Goal: Transaction & Acquisition: Purchase product/service

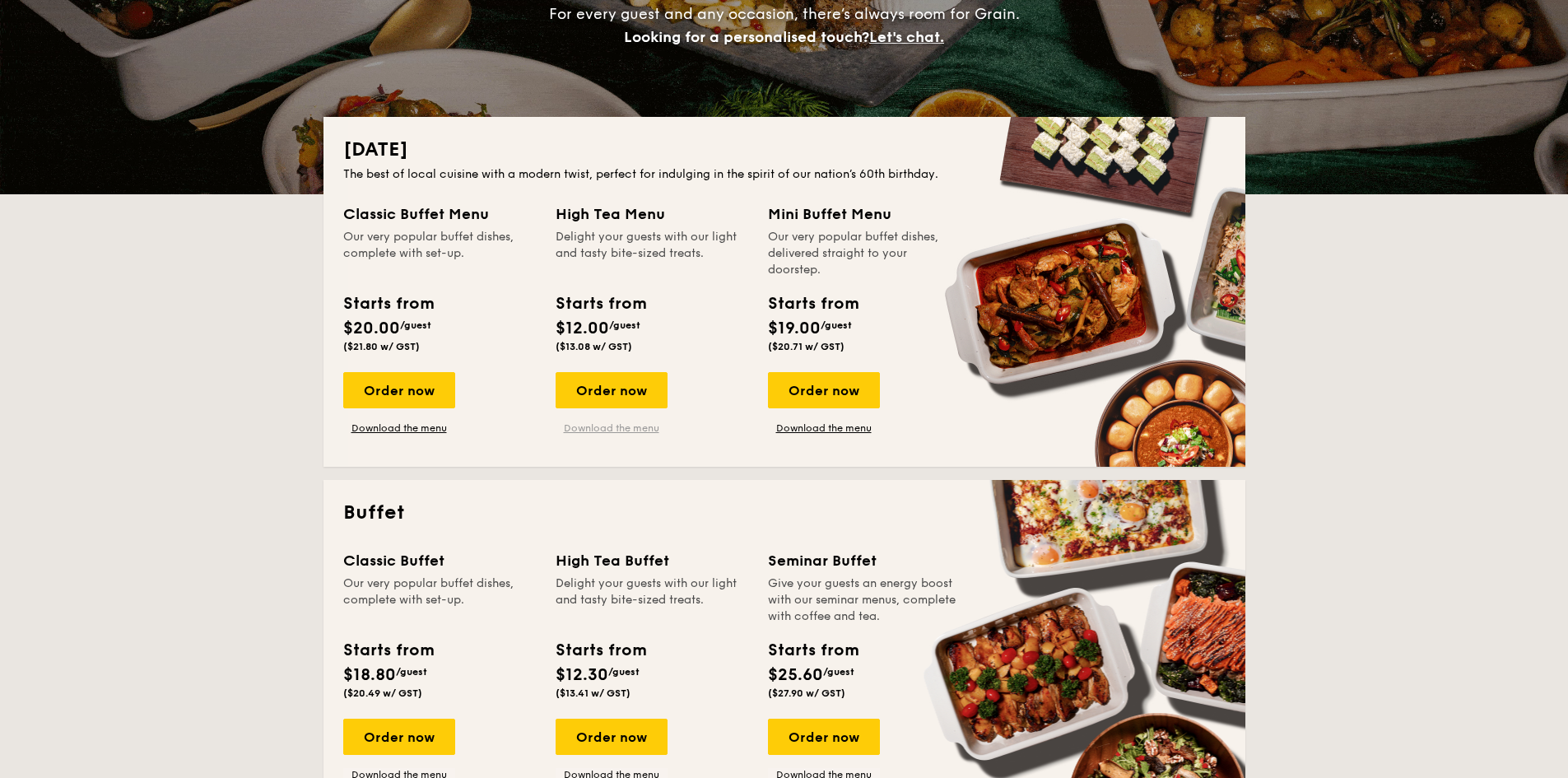
scroll to position [328, 0]
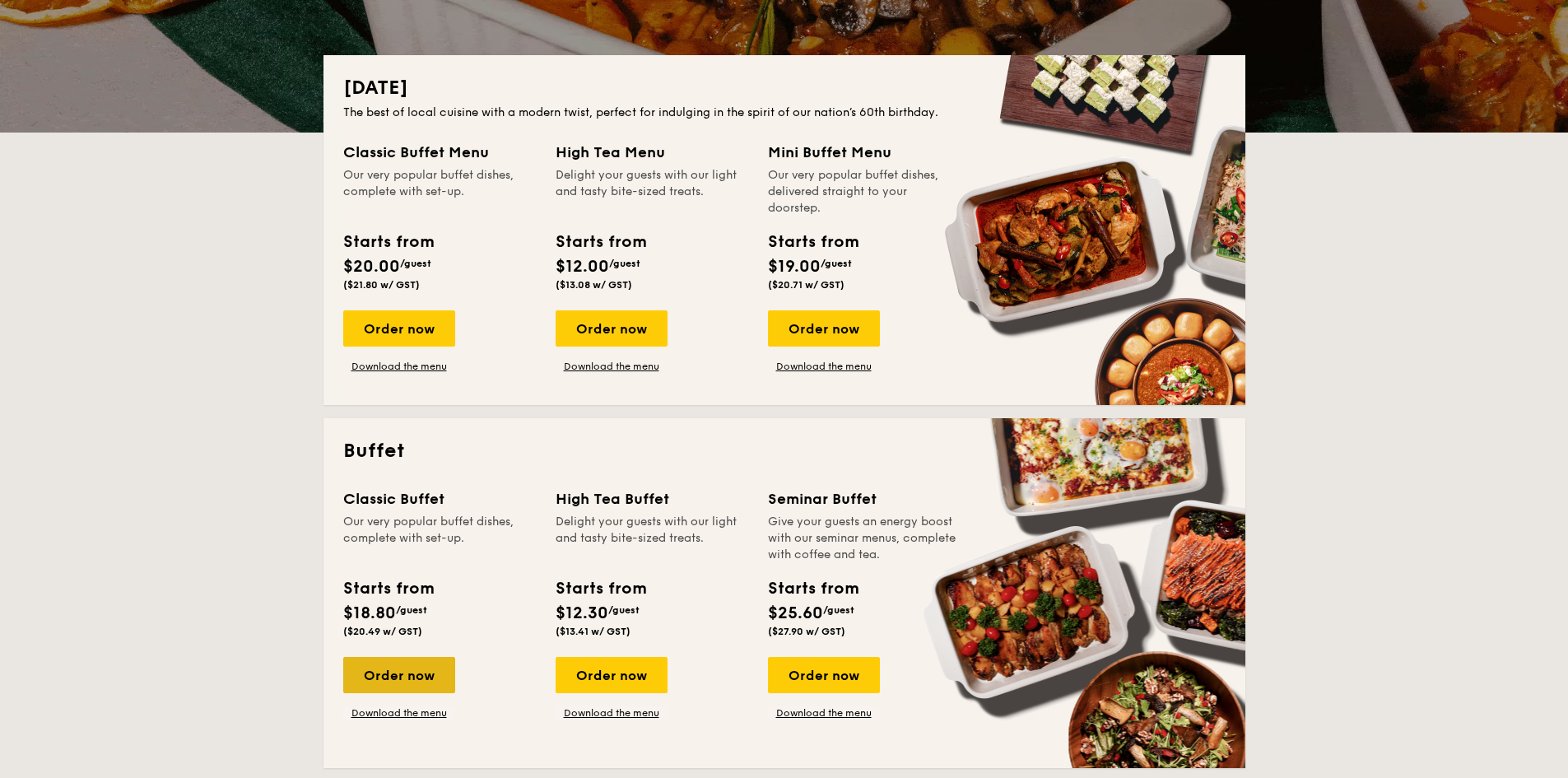
click at [411, 674] on div "Order now" at bounding box center [398, 675] width 112 height 37
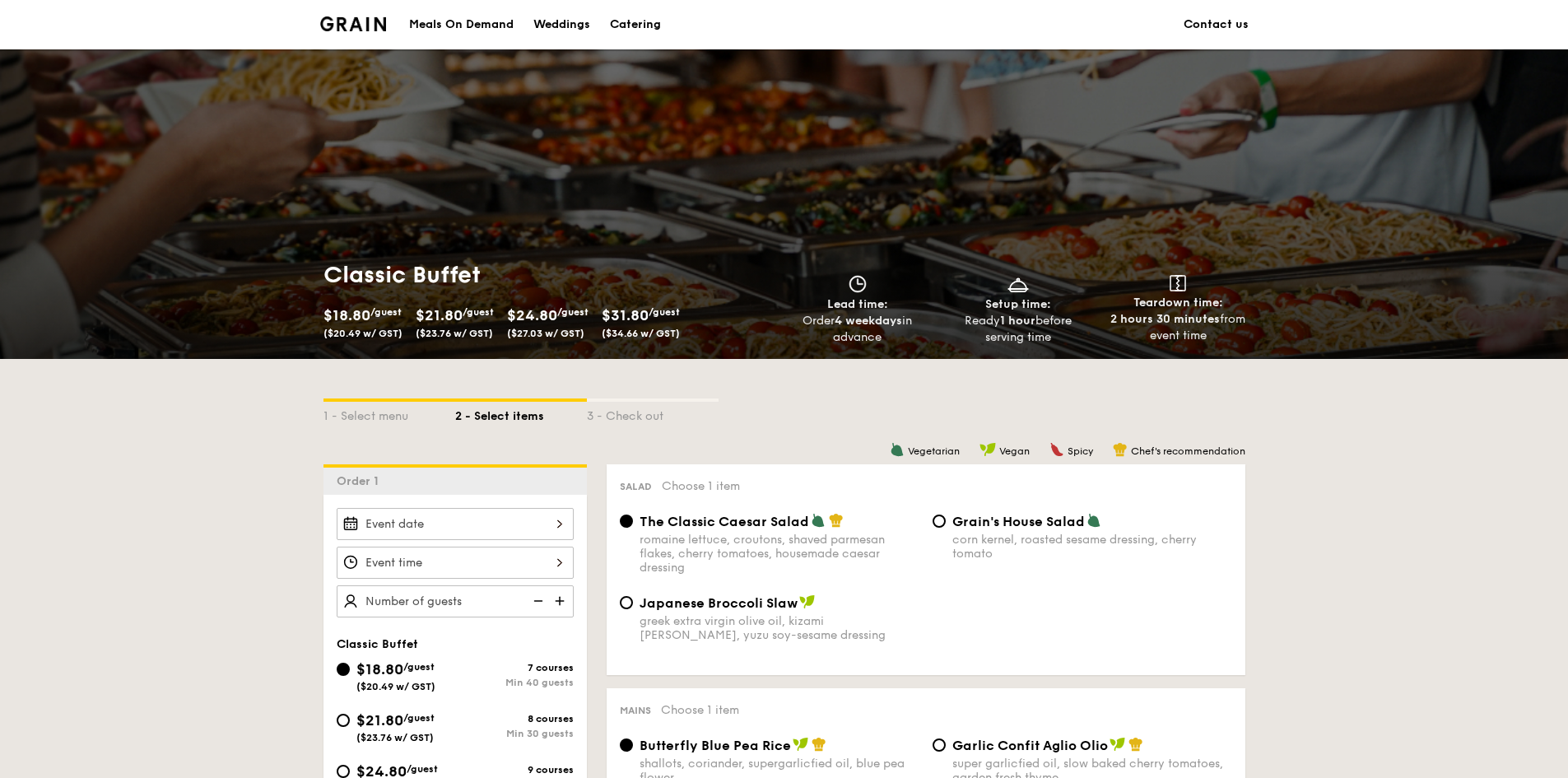
click at [541, 524] on input "Smoked Mesquite Whole Chicken brined in our in-house blend of herbs and spices,…" at bounding box center [455, 524] width 237 height 32
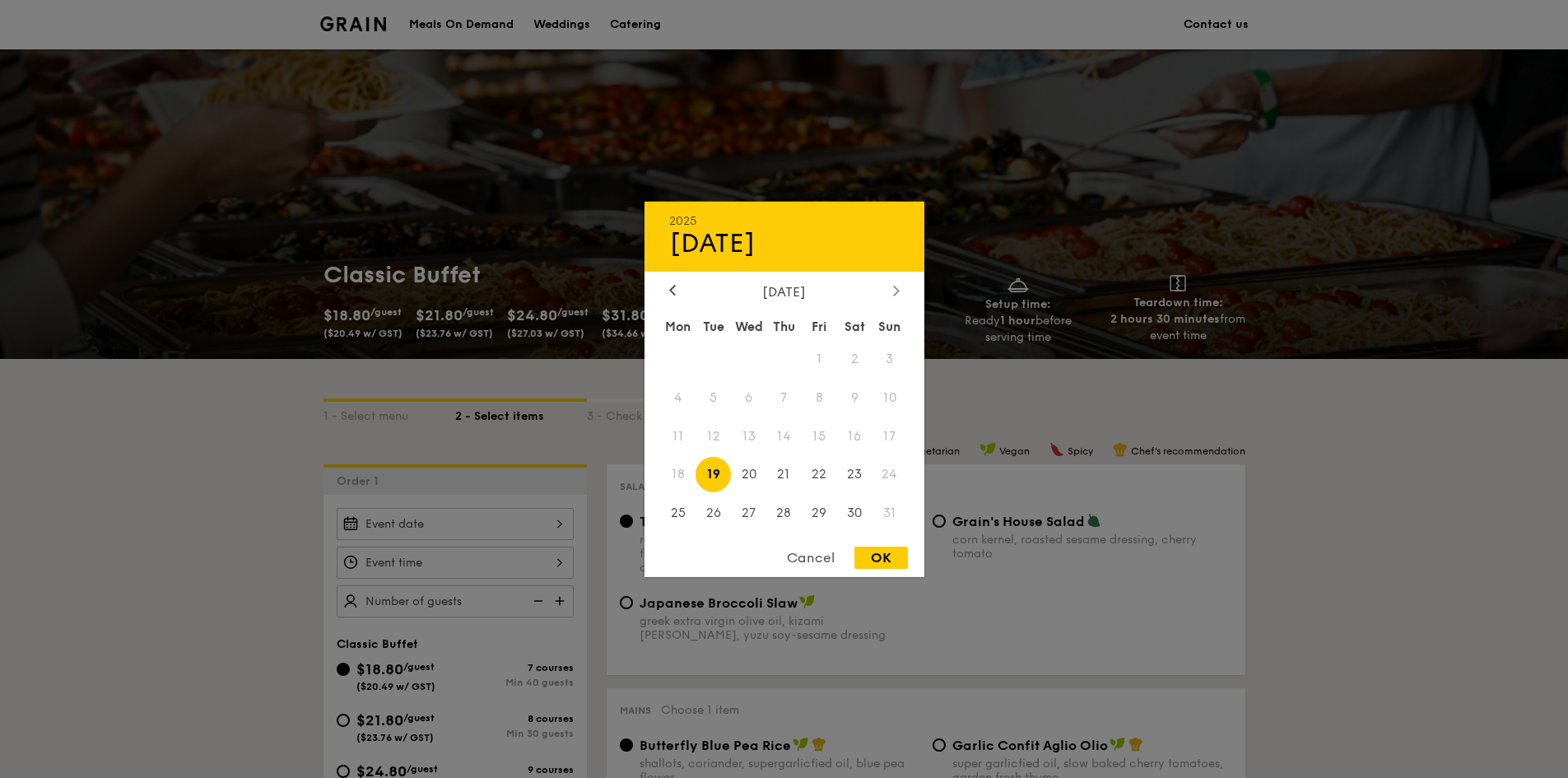
click at [895, 293] on icon at bounding box center [894, 290] width 5 height 10
click at [674, 366] on span "1" at bounding box center [679, 359] width 36 height 36
click at [873, 552] on div "OK" at bounding box center [881, 558] width 53 height 22
type input "[DATE]"
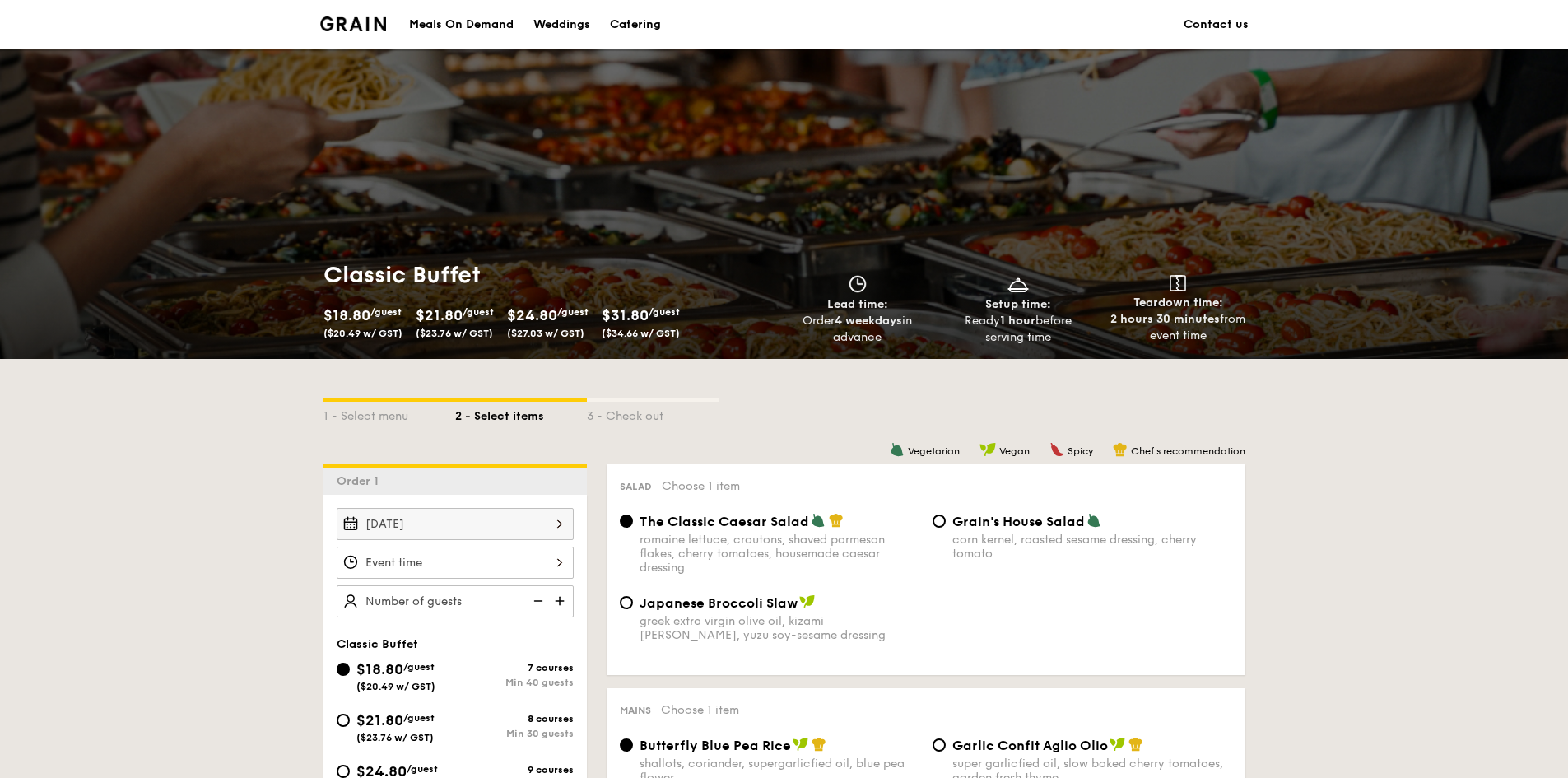
click at [552, 563] on input "Smoked Mesquite Whole Chicken brined in our in-house blend of herbs and spices,…" at bounding box center [455, 563] width 237 height 32
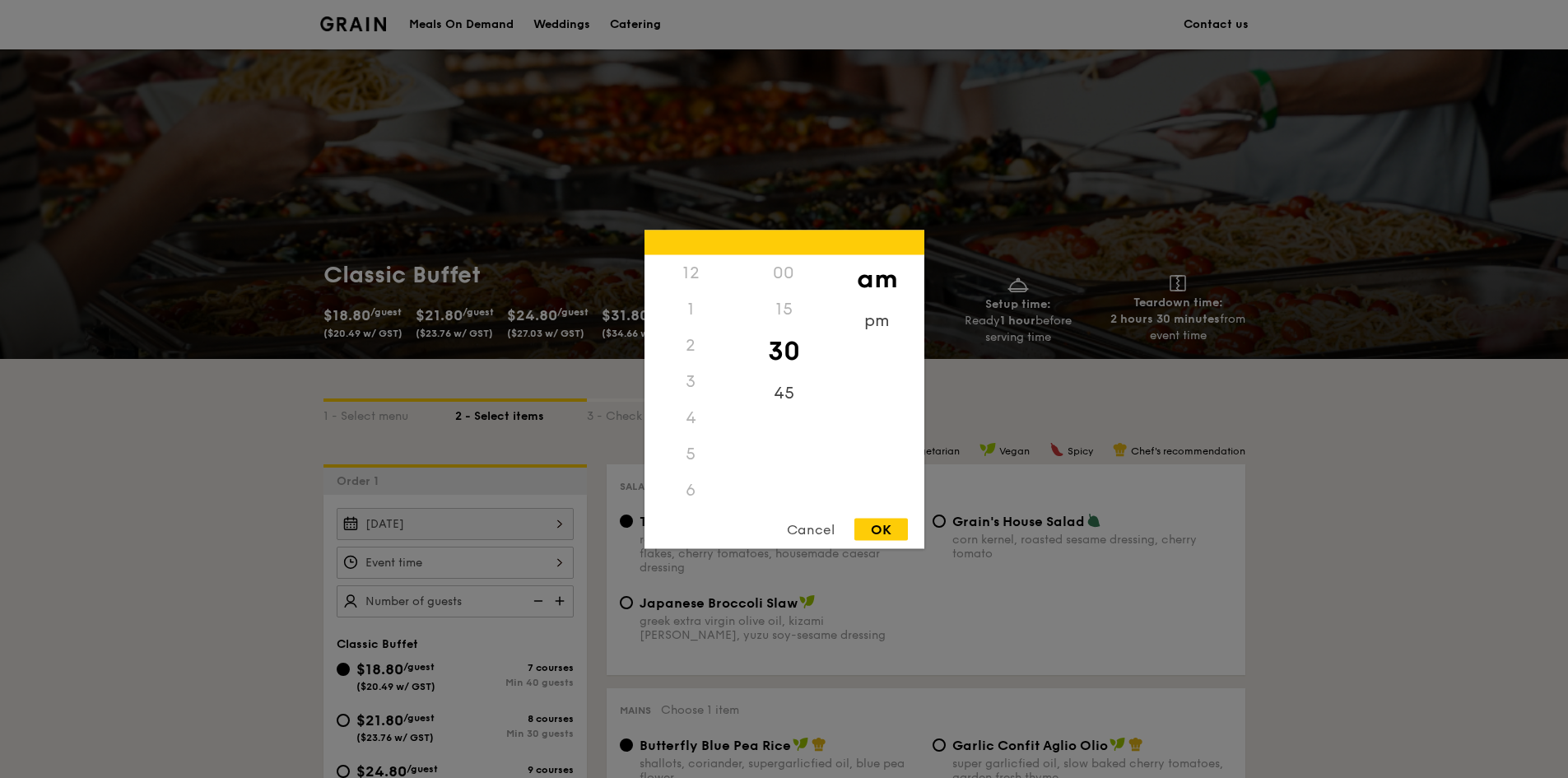
drag, startPoint x: 694, startPoint y: 266, endPoint x: 694, endPoint y: 278, distance: 12.0
click at [694, 278] on div "12" at bounding box center [690, 273] width 93 height 37
click at [863, 319] on div "pm" at bounding box center [877, 326] width 93 height 48
click at [784, 278] on div "00" at bounding box center [784, 278] width 93 height 48
click at [888, 533] on div "OK" at bounding box center [881, 529] width 53 height 22
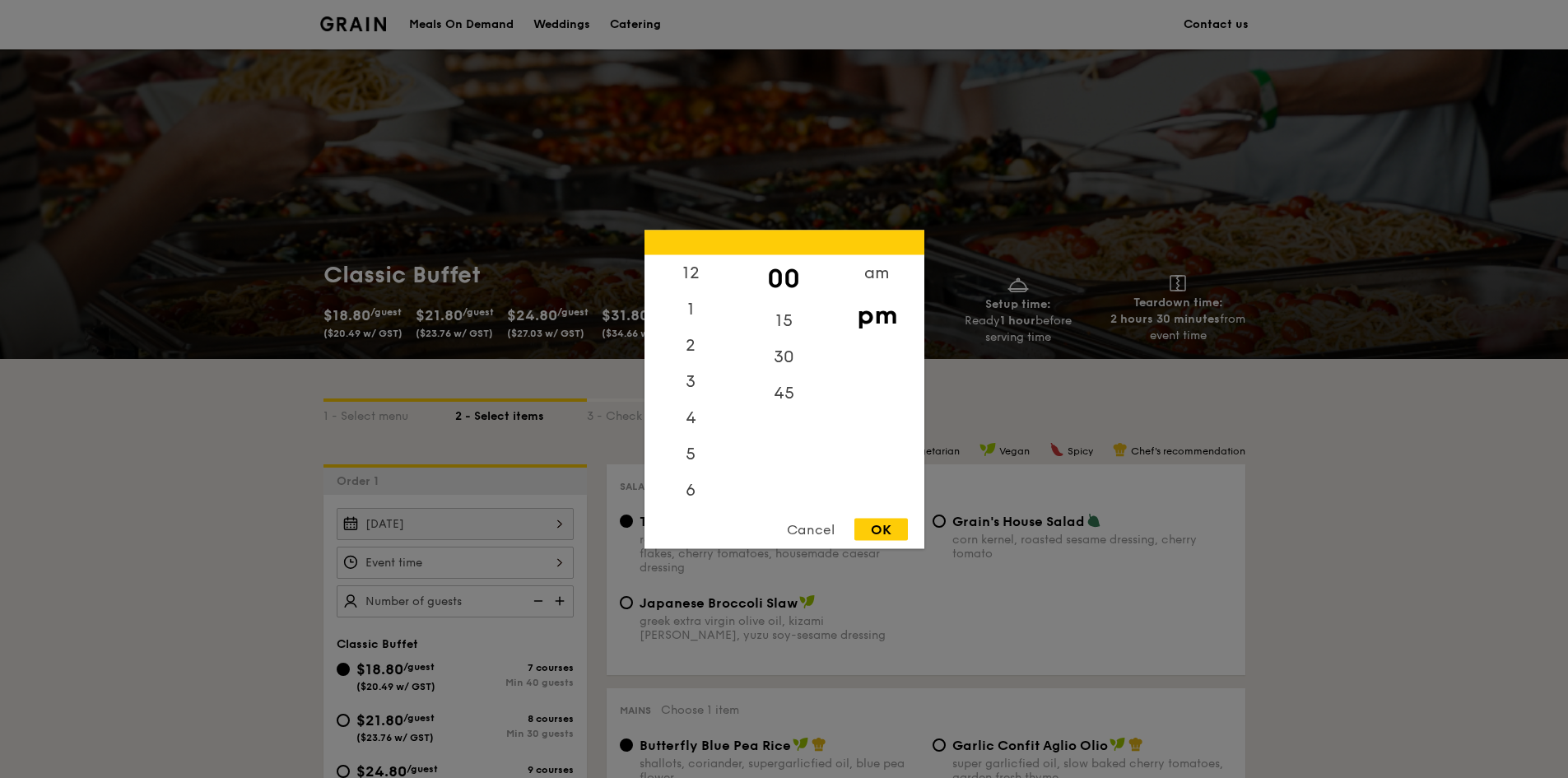
type input "10:00PM"
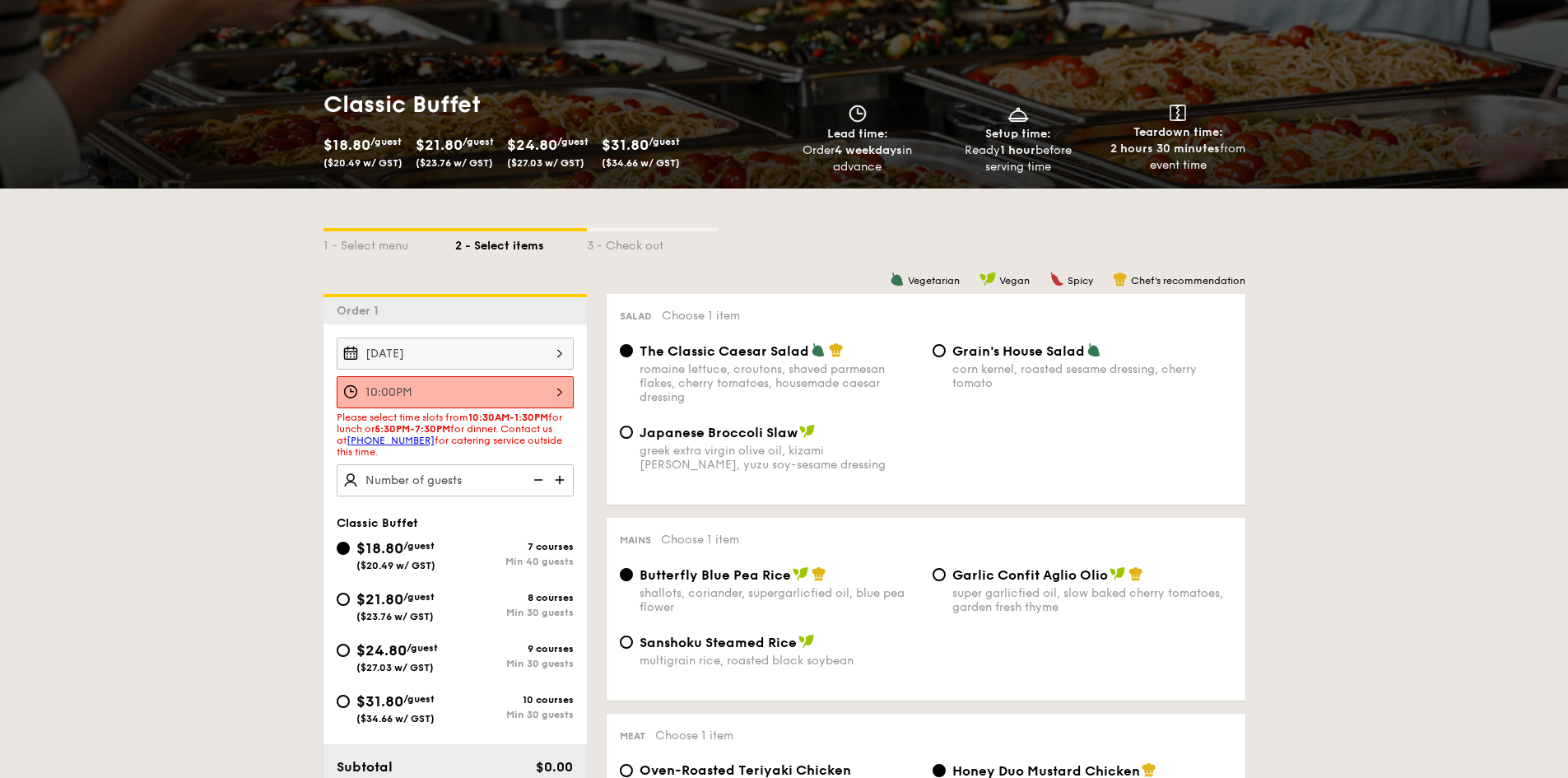
scroll to position [165, 0]
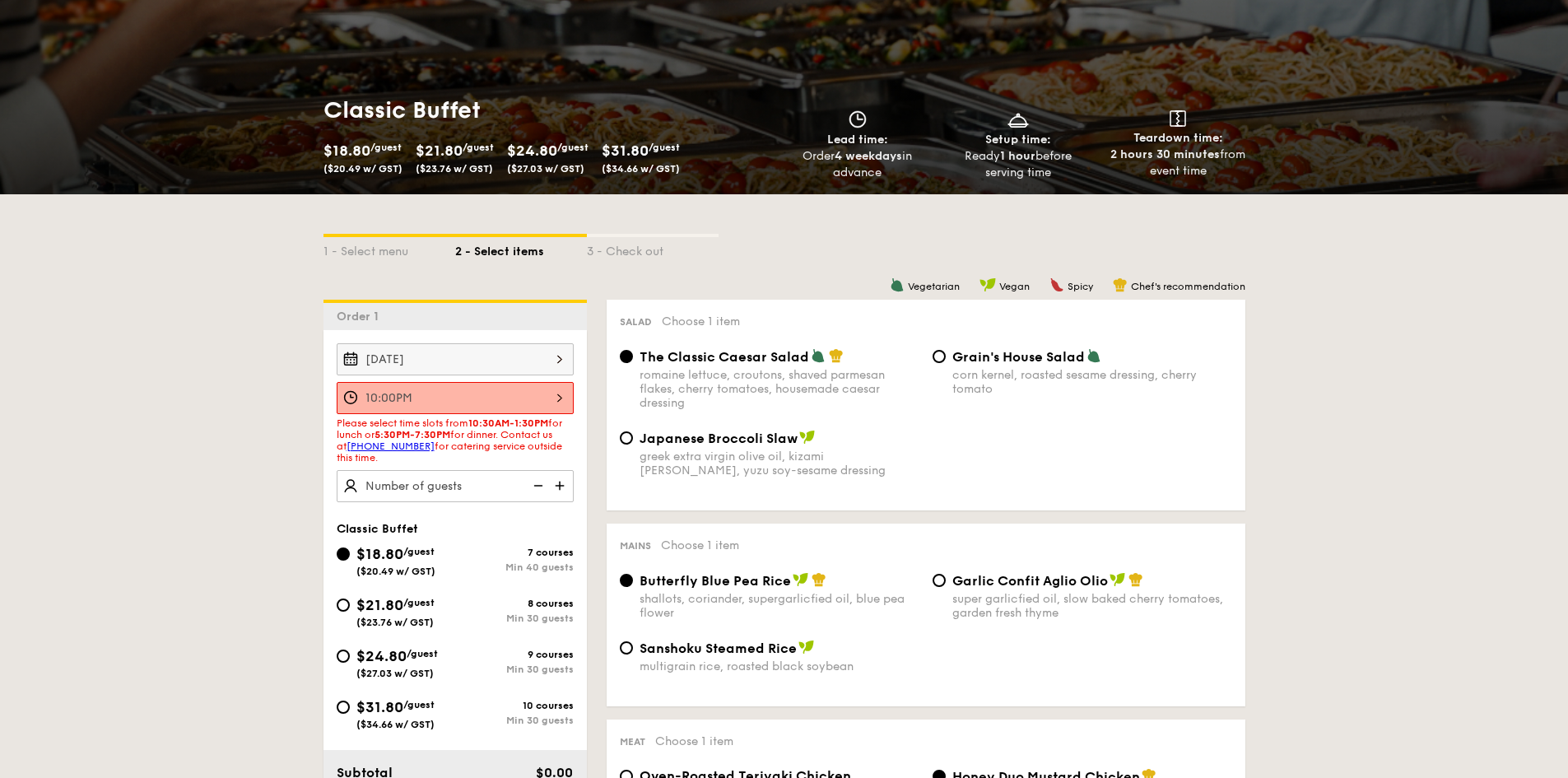
click at [354, 659] on div "$24.80 /guest ($27.03 w/ GST)" at bounding box center [396, 661] width 119 height 35
click at [350, 659] on input "$24.80 /guest ($27.03 w/ GST) 9 courses Min 30 guests" at bounding box center [343, 655] width 13 height 13
radio input "true"
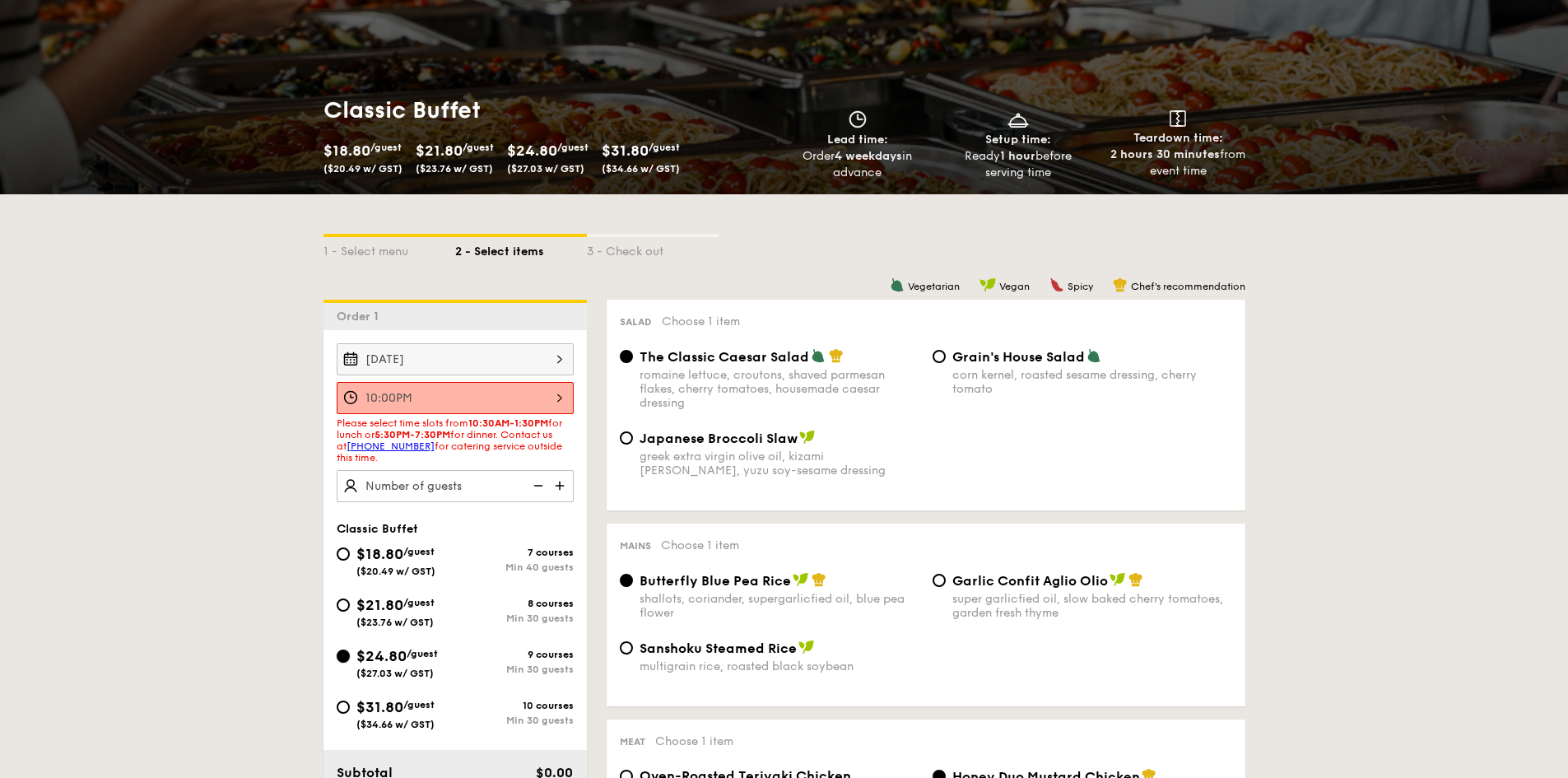
radio input "true"
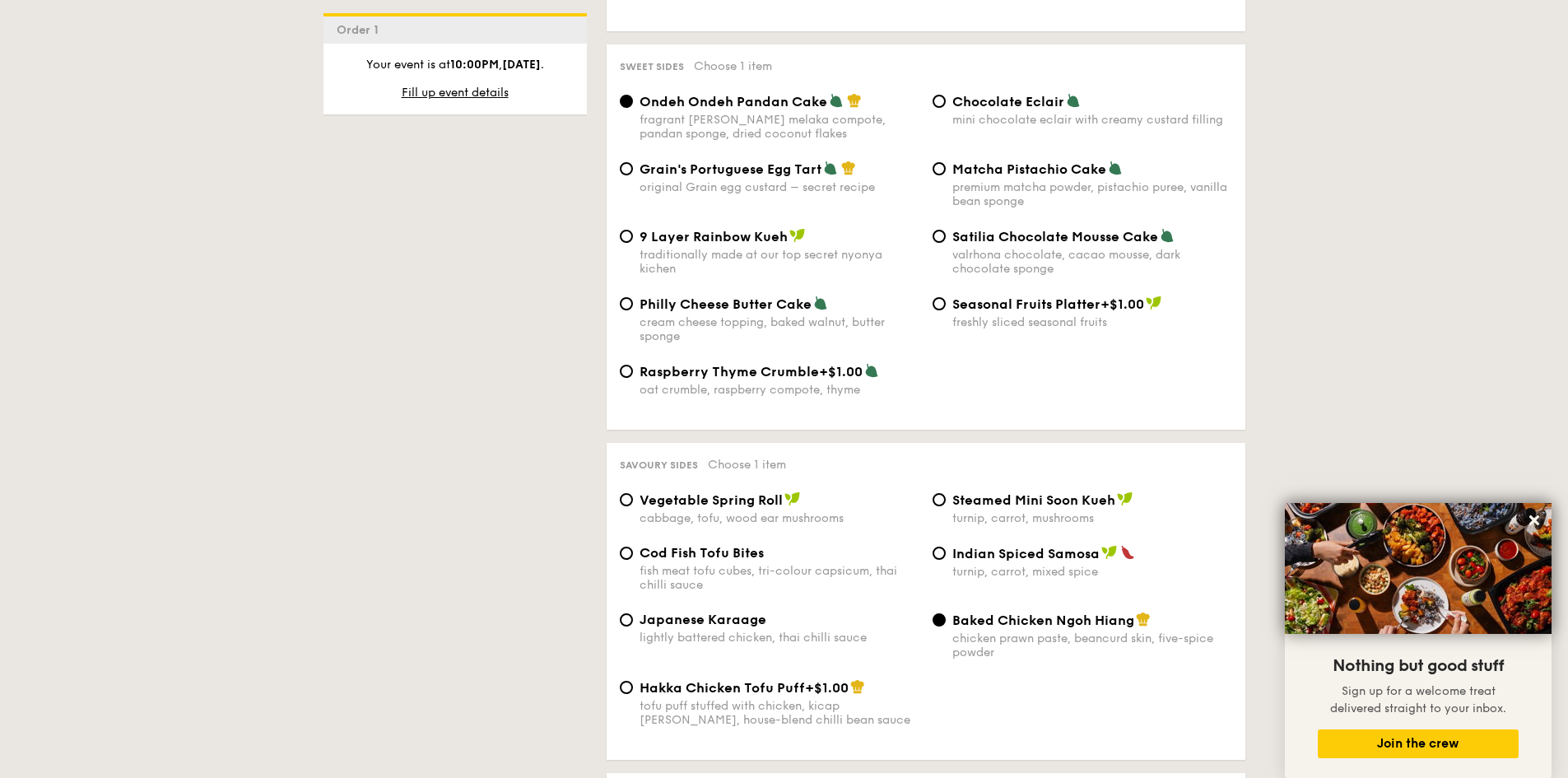
scroll to position [2469, 0]
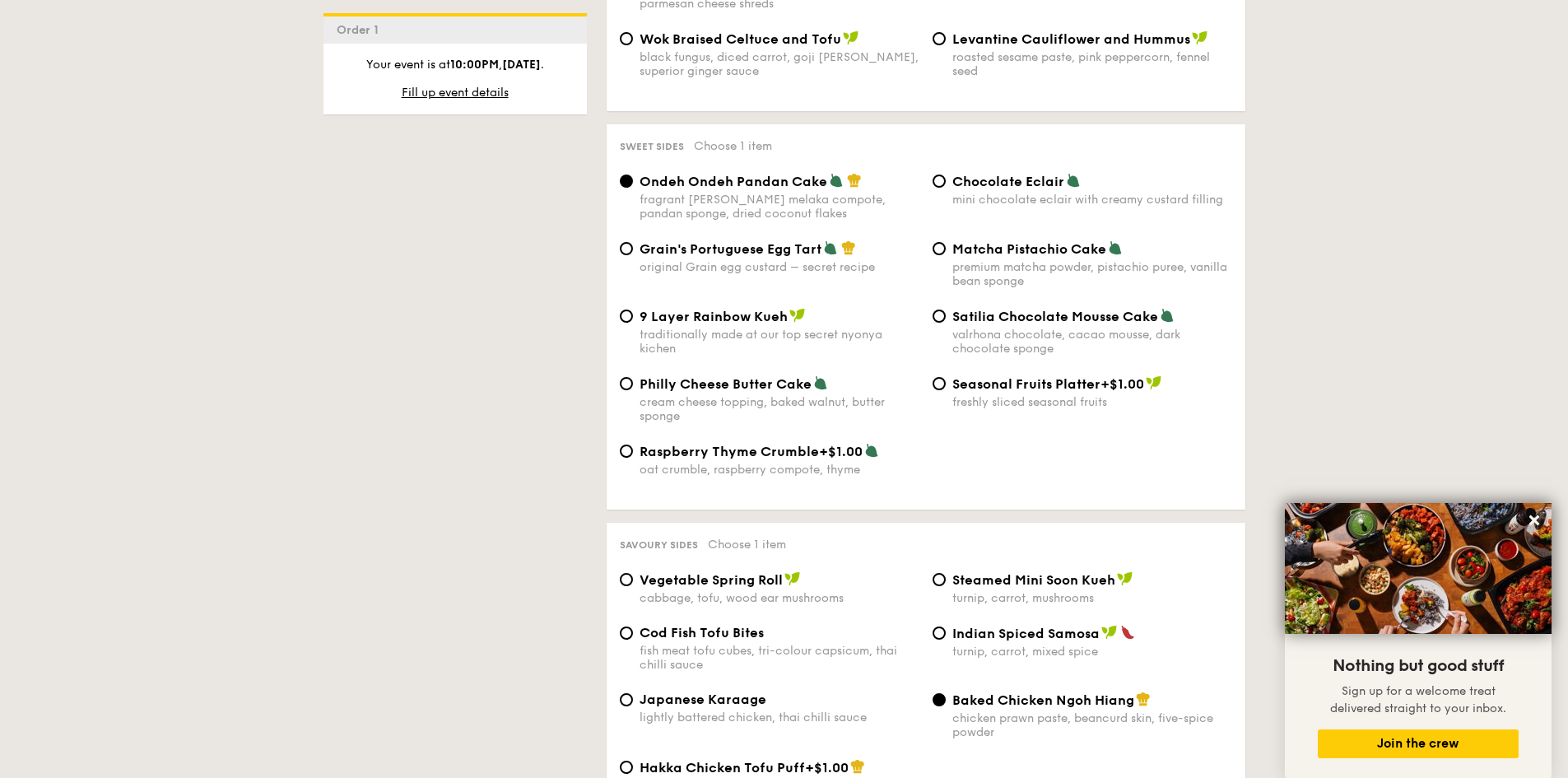
scroll to position [2305, 0]
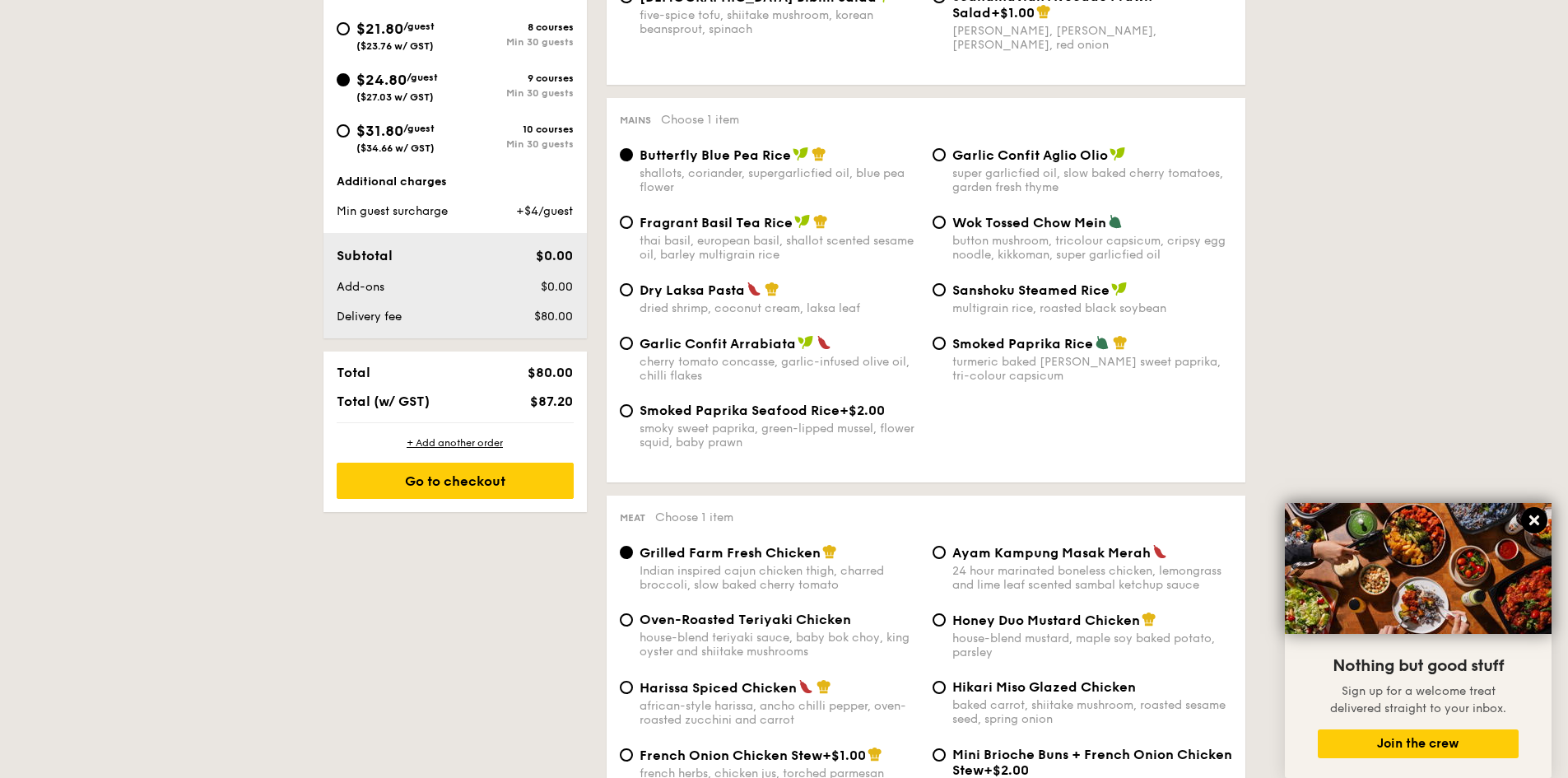
click at [1532, 518] on icon at bounding box center [1534, 520] width 10 height 10
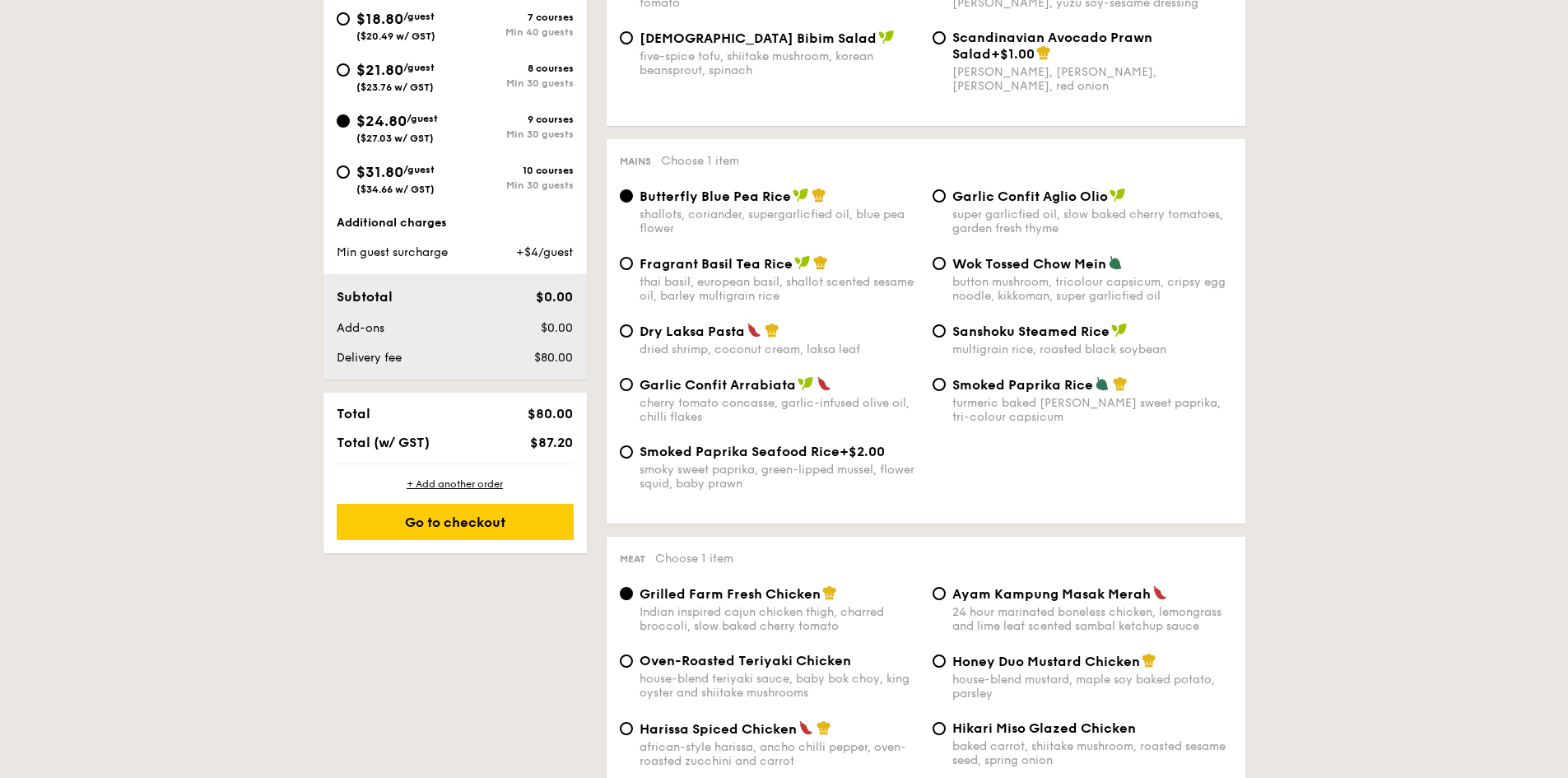
scroll to position [329, 0]
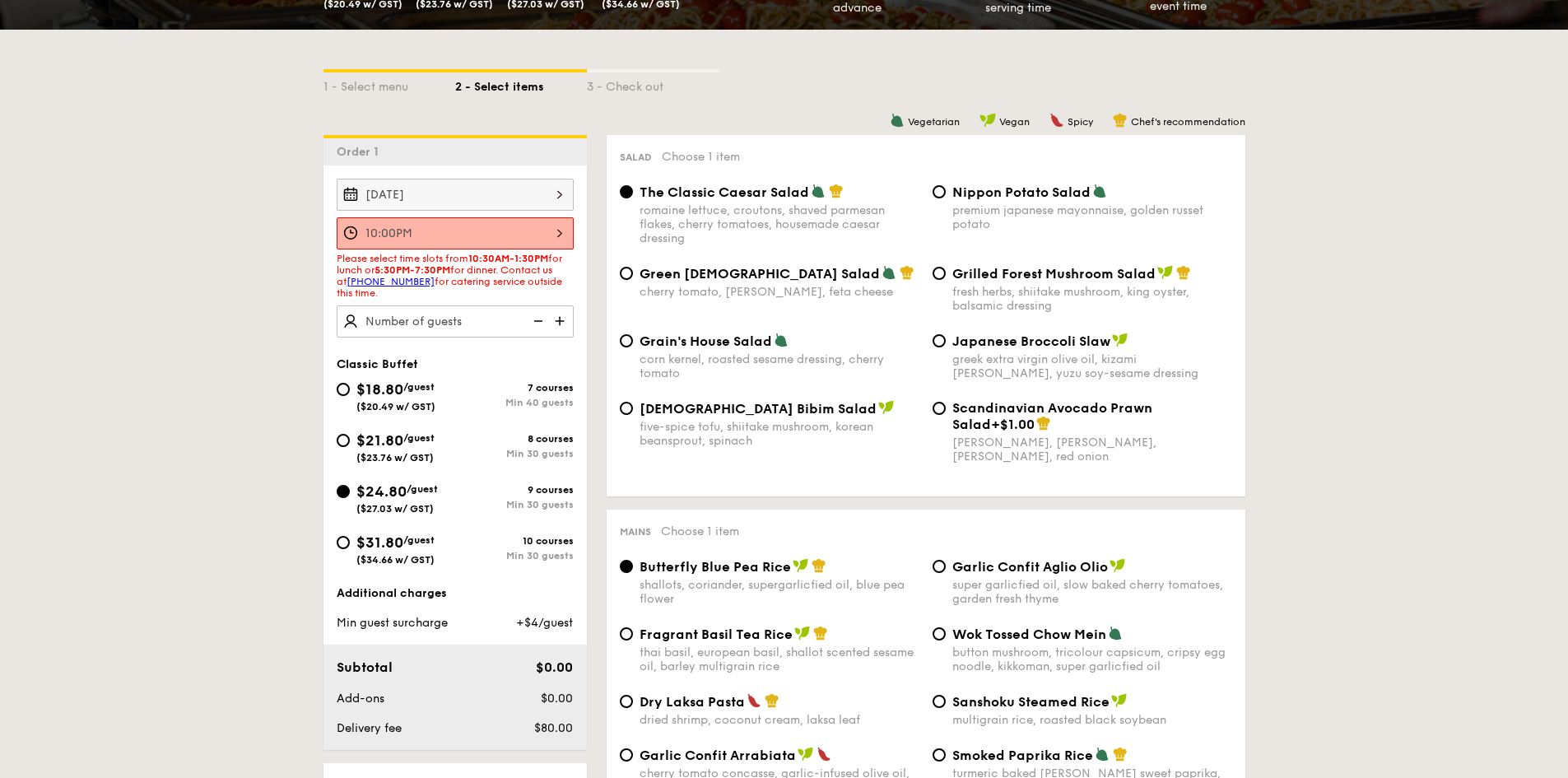
click at [560, 226] on input "10:00PM" at bounding box center [455, 233] width 237 height 32
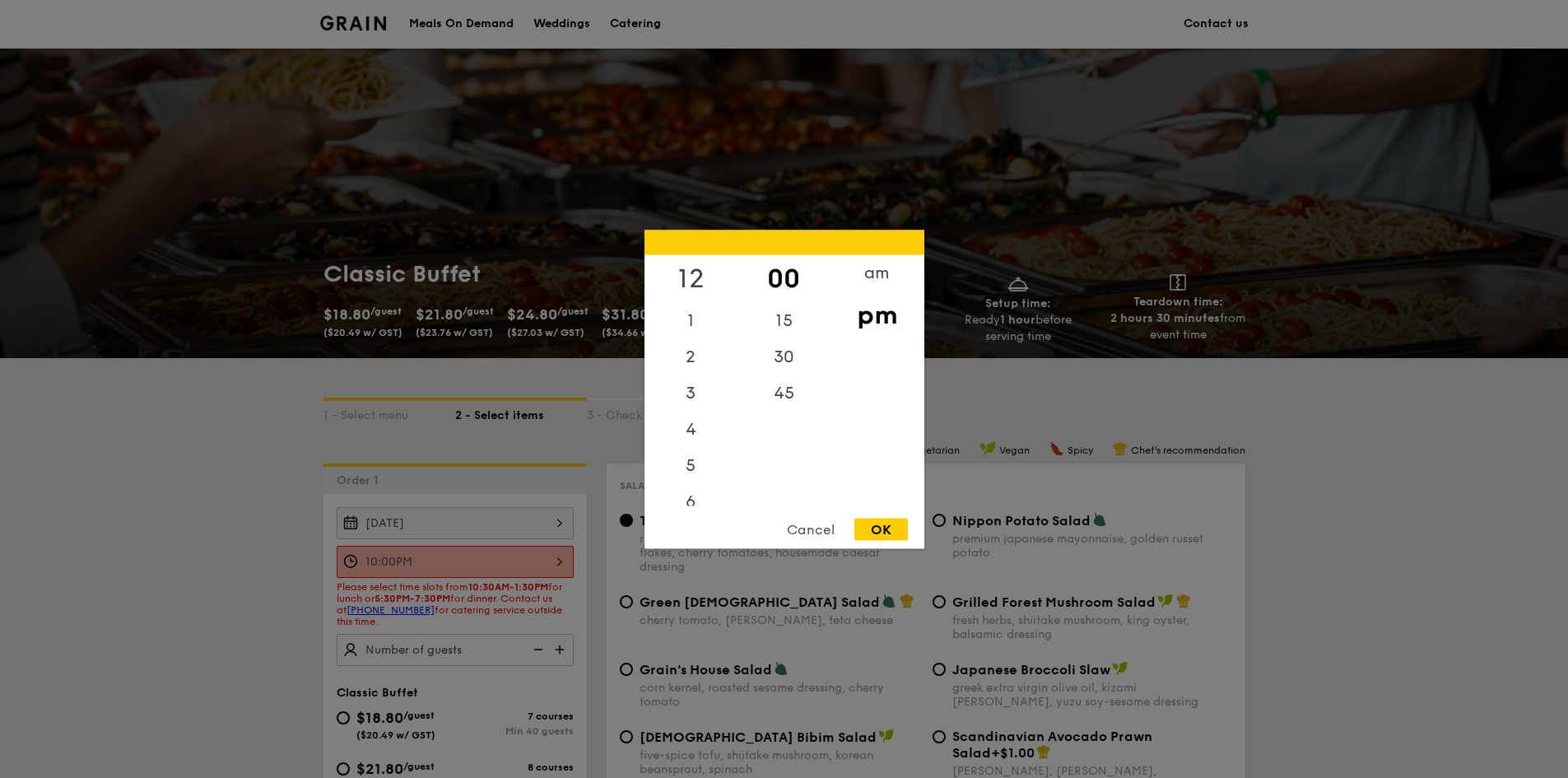
scroll to position [0, 0]
click at [688, 281] on div "12" at bounding box center [690, 278] width 93 height 48
click at [880, 526] on div "OK" at bounding box center [881, 529] width 53 height 22
type input "12:00PM"
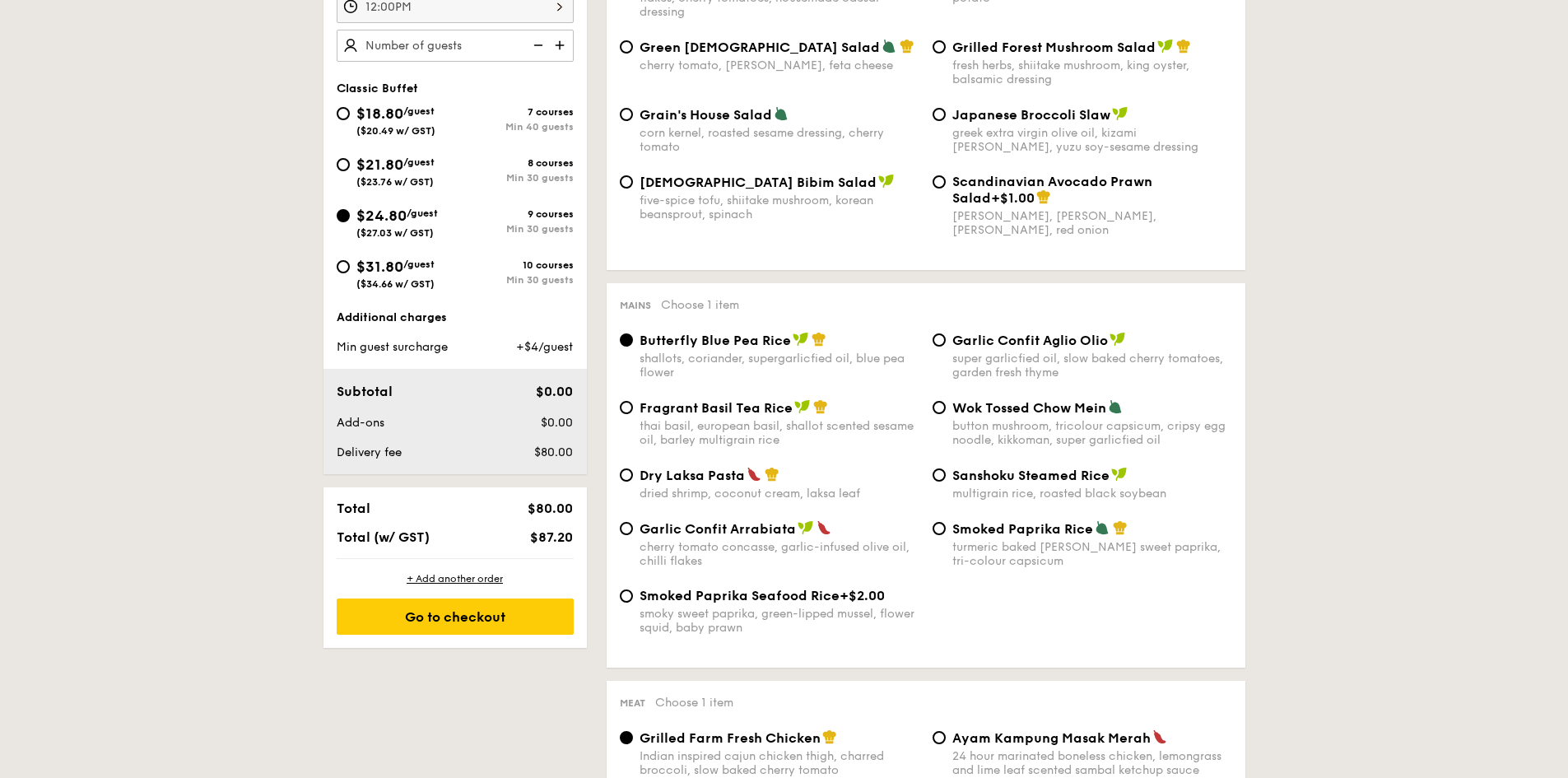
scroll to position [906, 0]
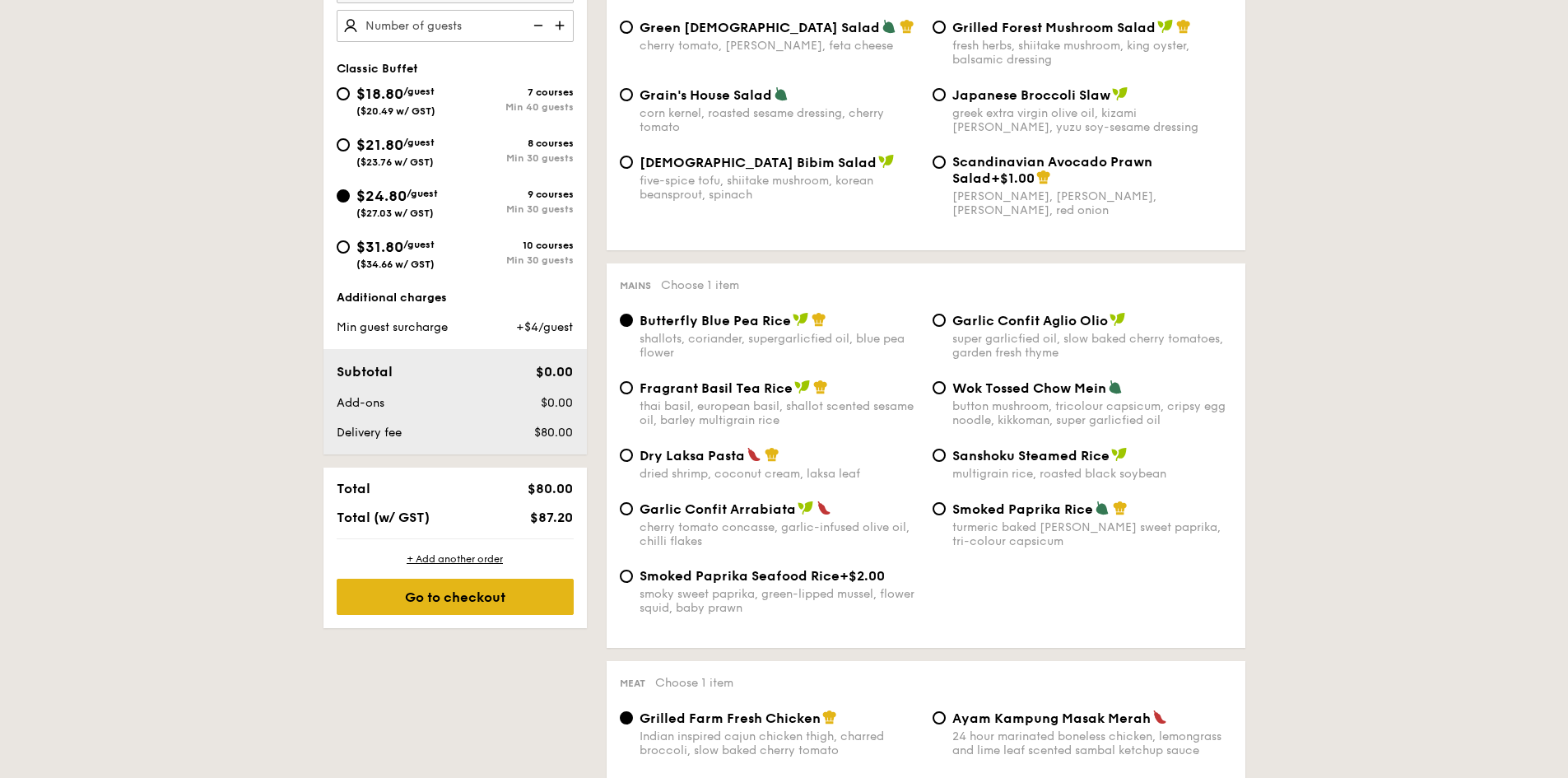
scroll to position [494, 0]
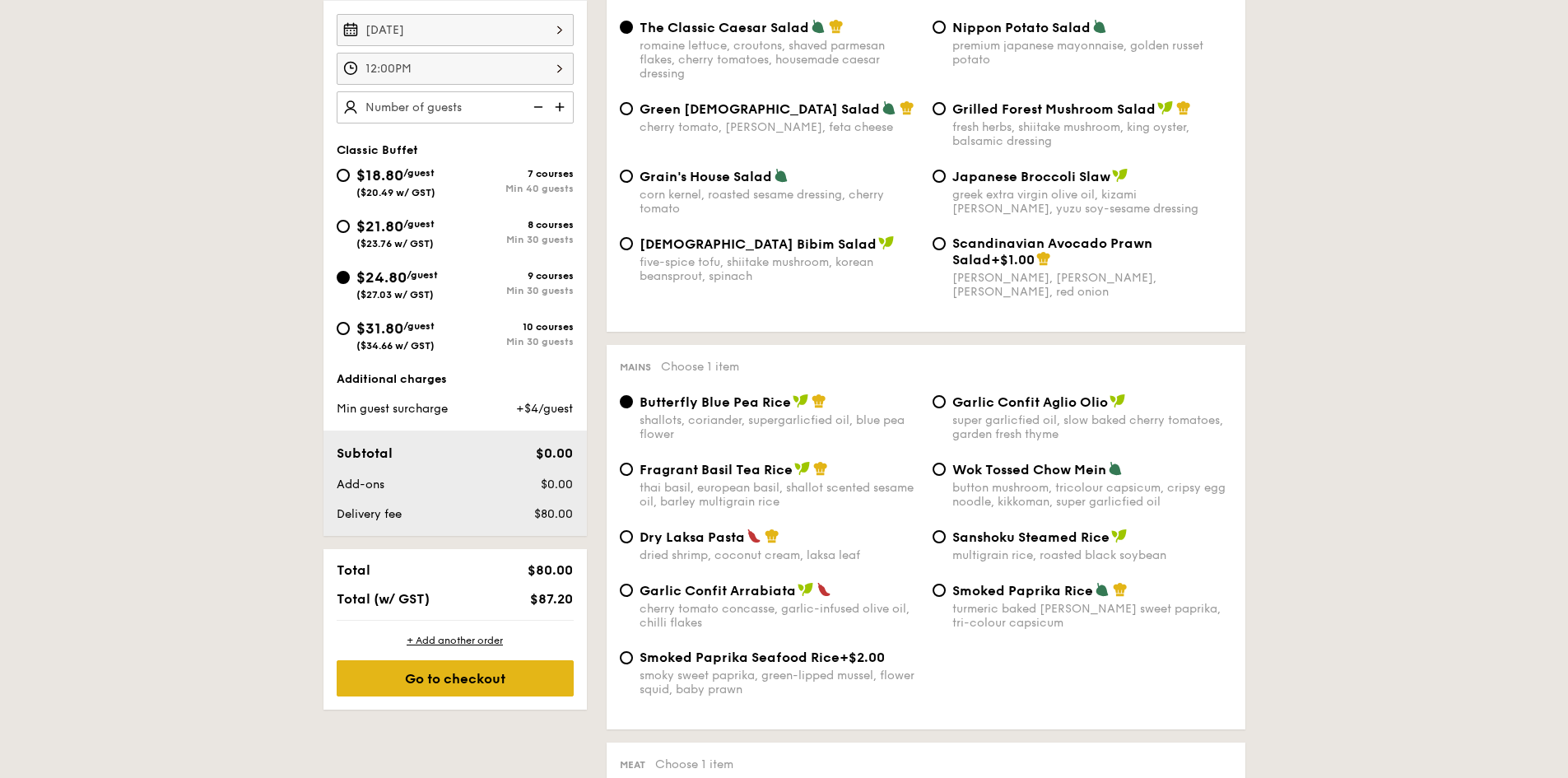
click at [462, 679] on div "Go to checkout" at bounding box center [455, 678] width 237 height 37
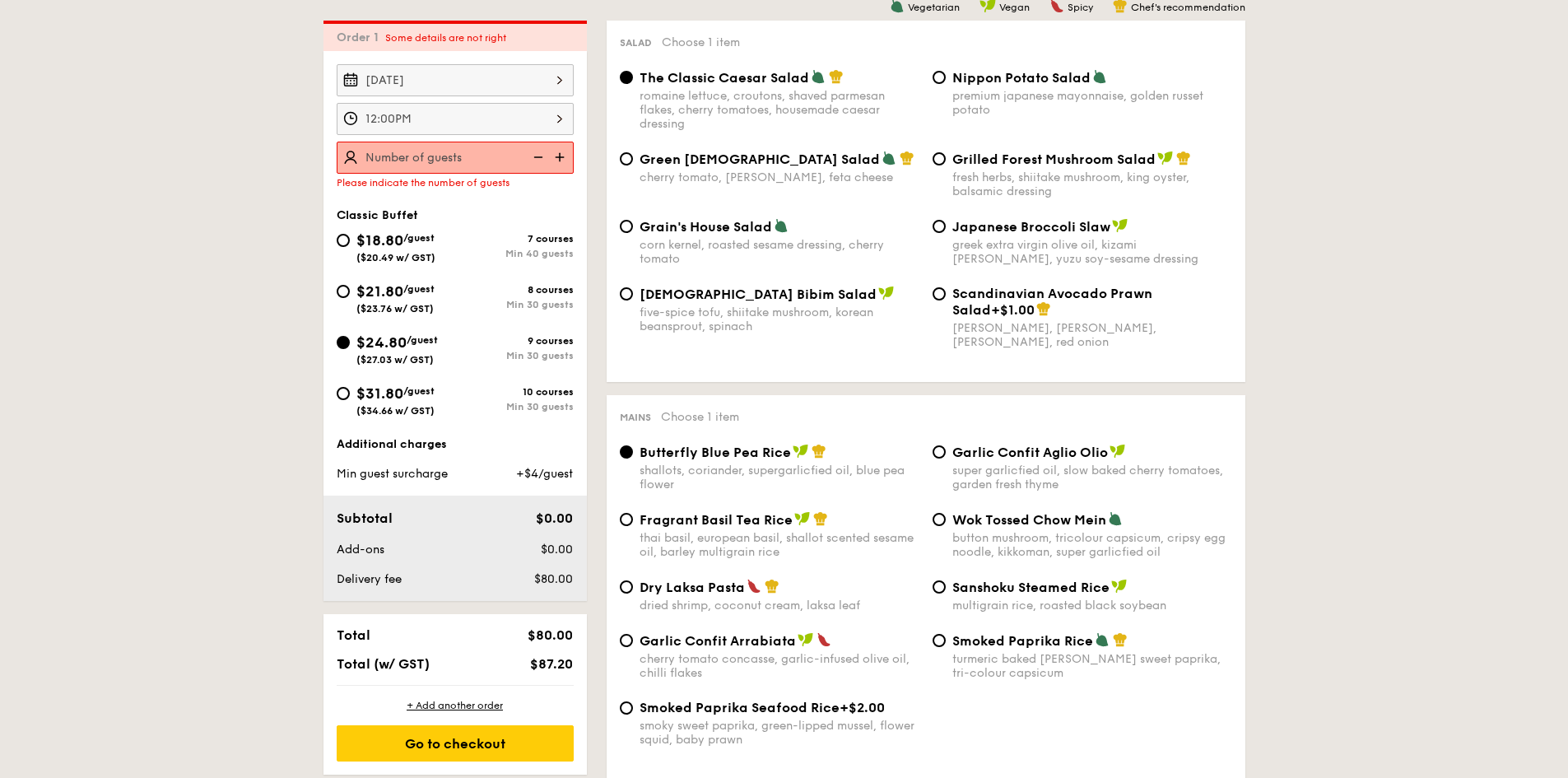
scroll to position [440, 0]
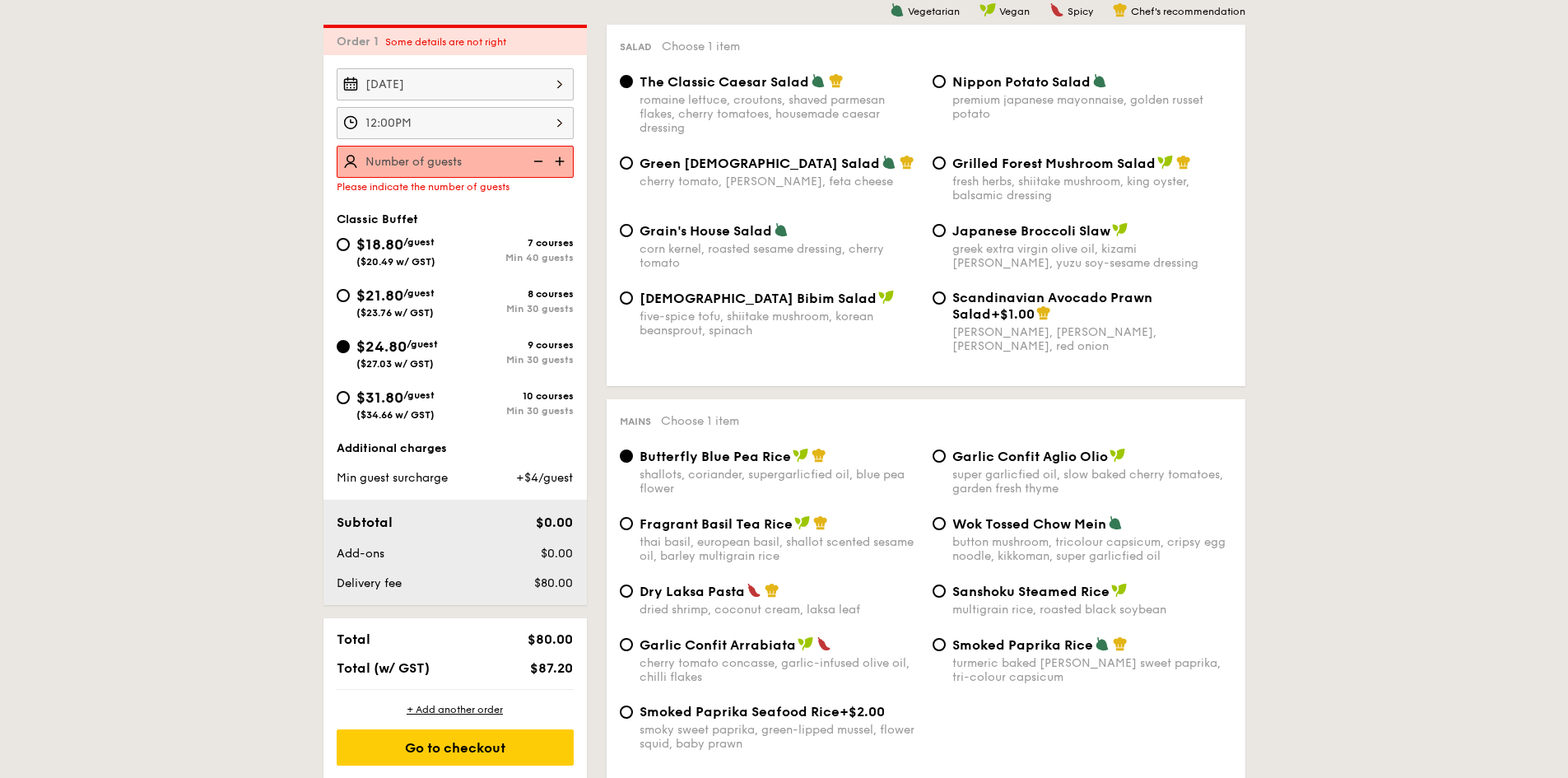
click at [495, 164] on input "text" at bounding box center [455, 162] width 237 height 32
type input "55 guests"
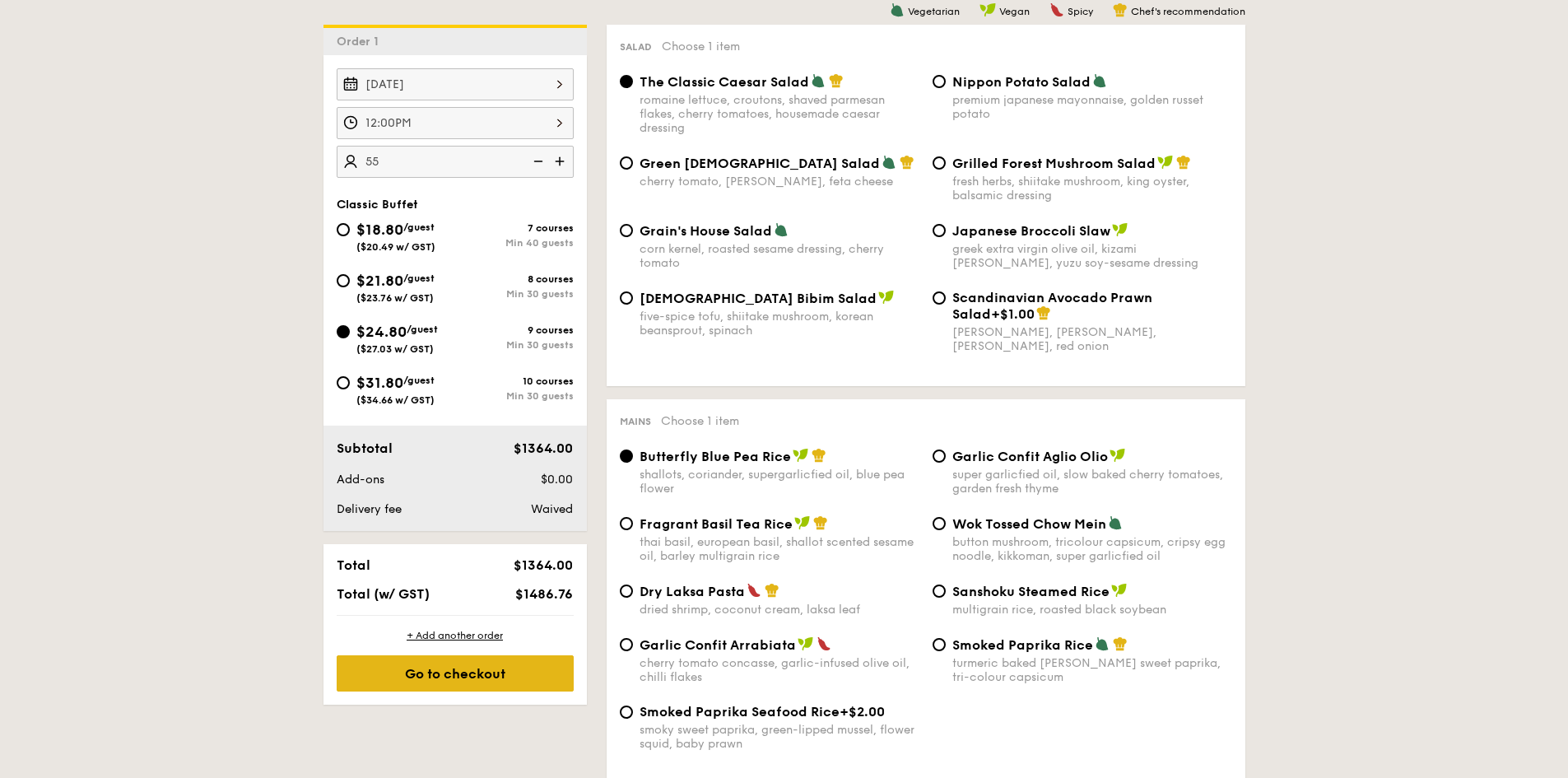
click at [450, 685] on div "Go to checkout" at bounding box center [455, 673] width 237 height 37
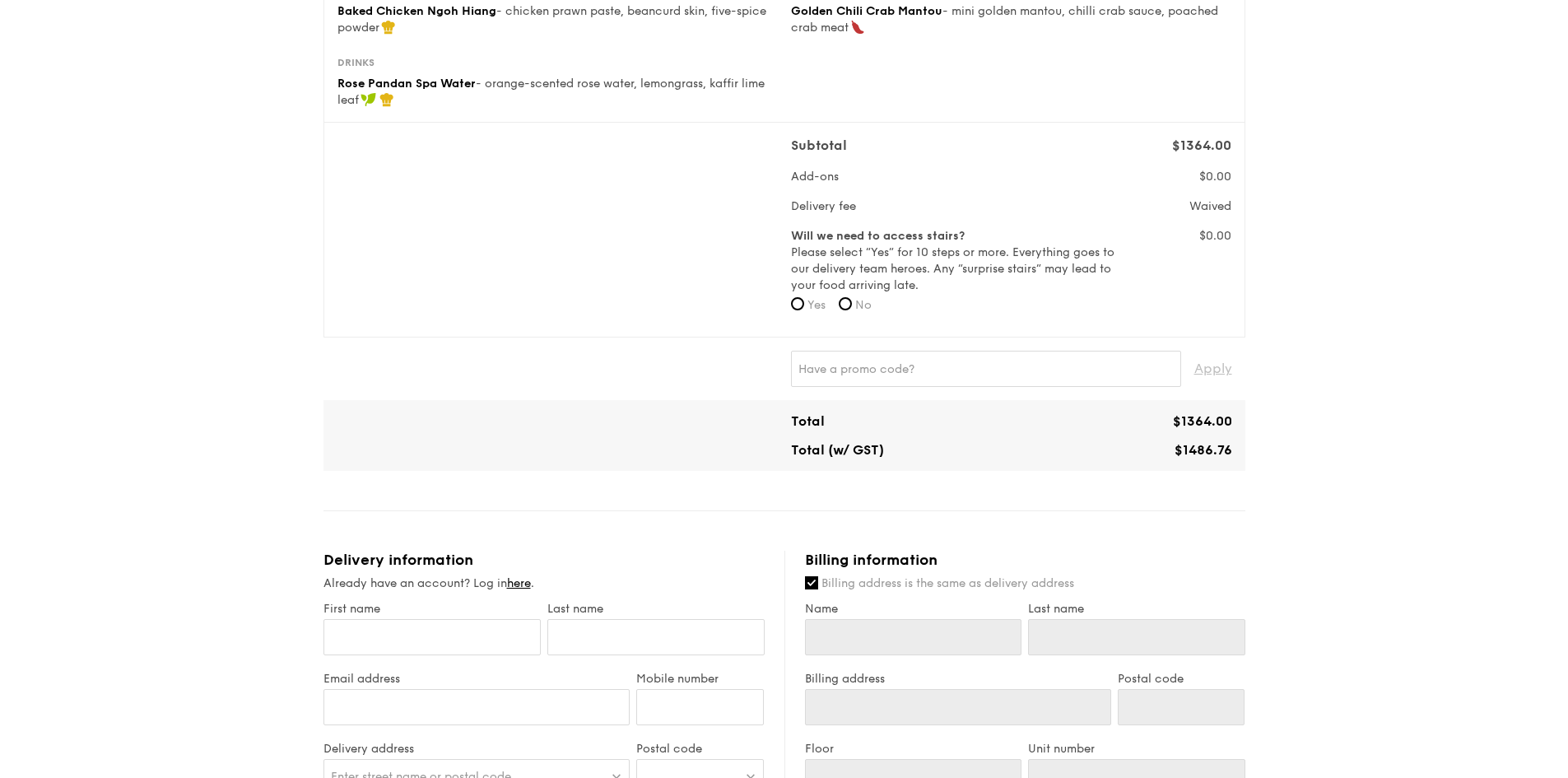
scroll to position [577, 0]
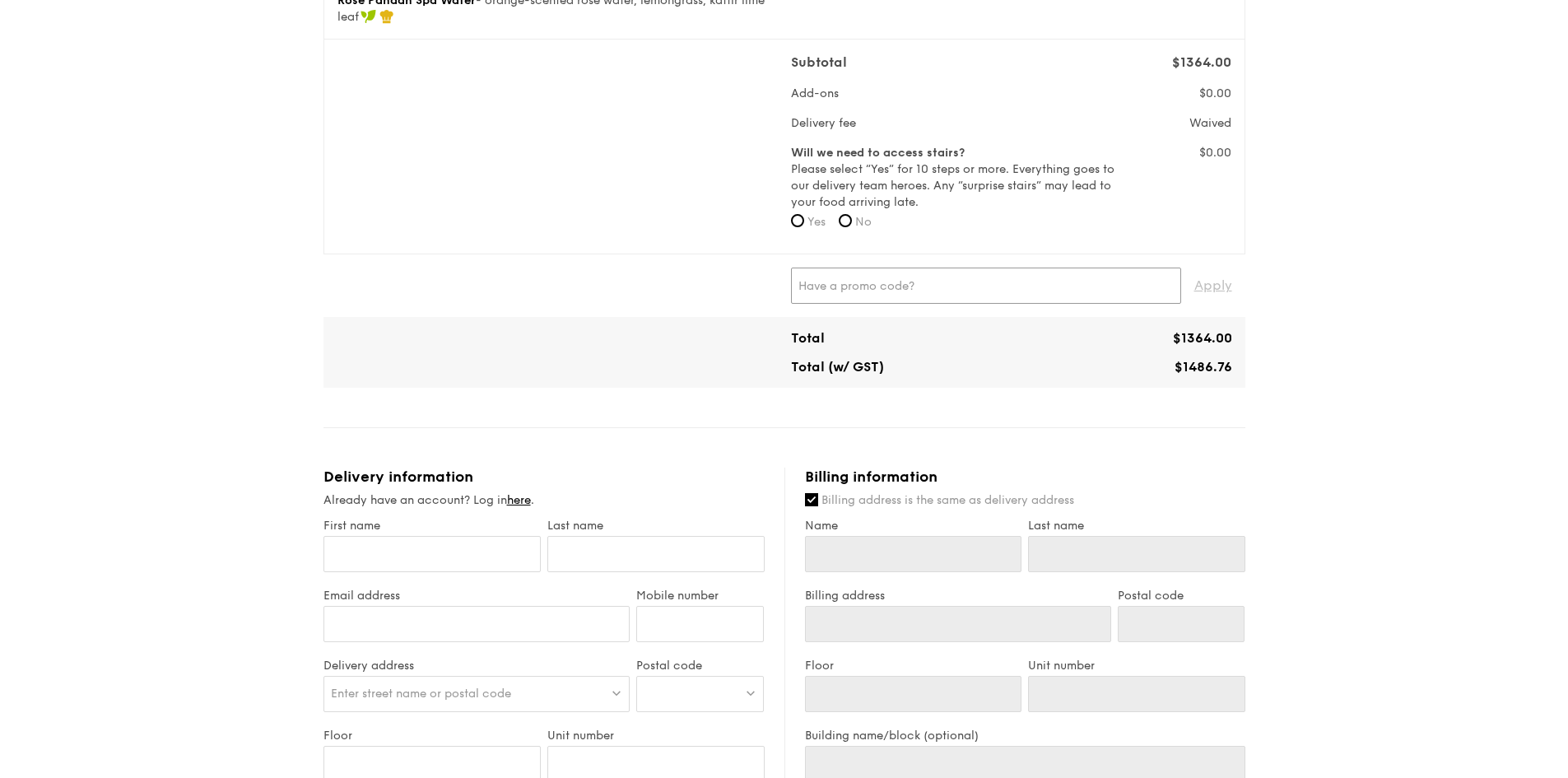
click at [898, 292] on input "text" at bounding box center [986, 285] width 390 height 37
click at [972, 289] on input "text" at bounding box center [986, 285] width 390 height 37
type input "WELCOMEFEAST"
click at [1206, 284] on span "Apply" at bounding box center [1212, 285] width 38 height 37
click at [1225, 281] on span "Apply" at bounding box center [1212, 285] width 38 height 37
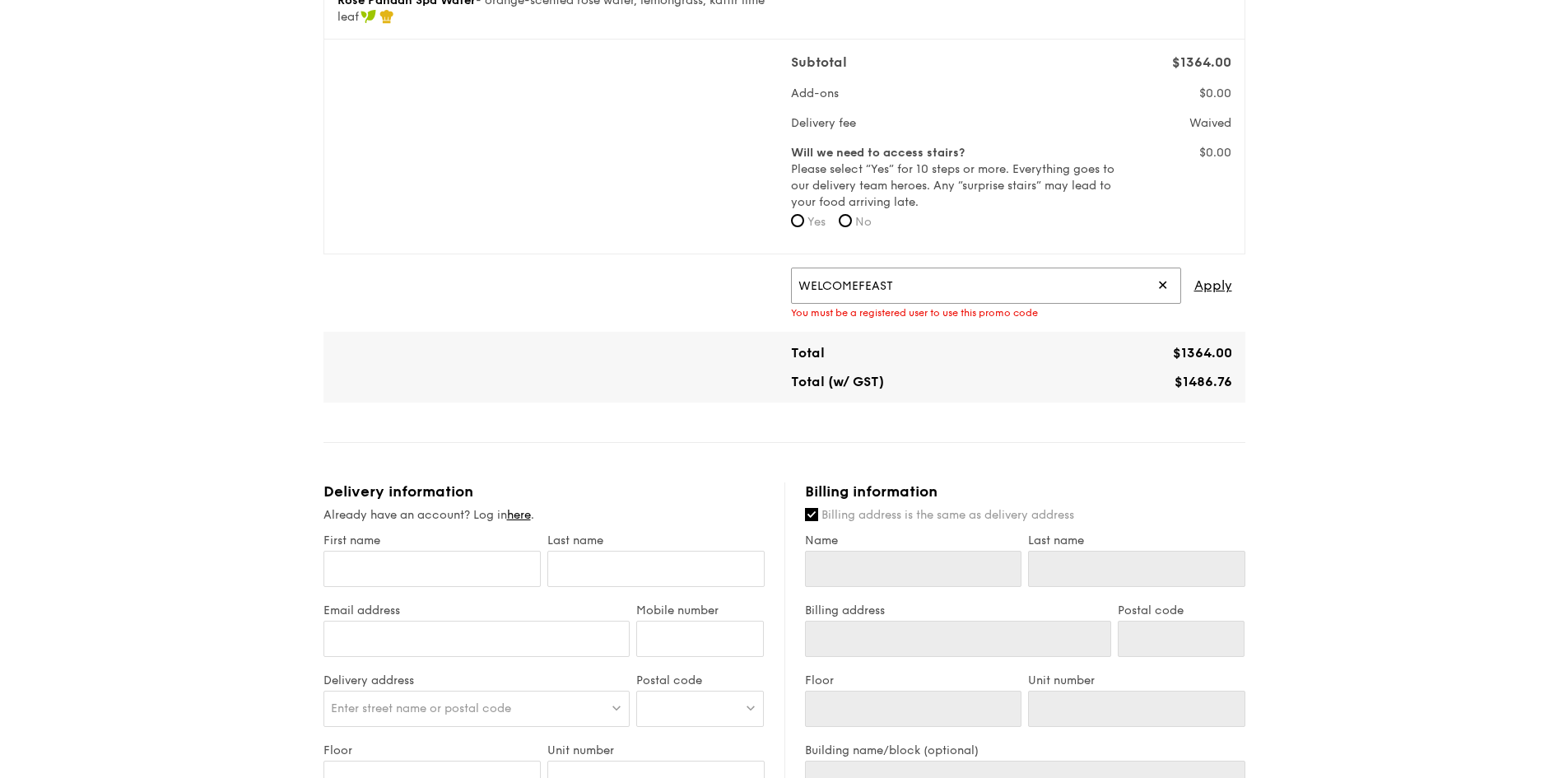
click at [951, 279] on input "WELCOMEFEAST" at bounding box center [986, 285] width 390 height 37
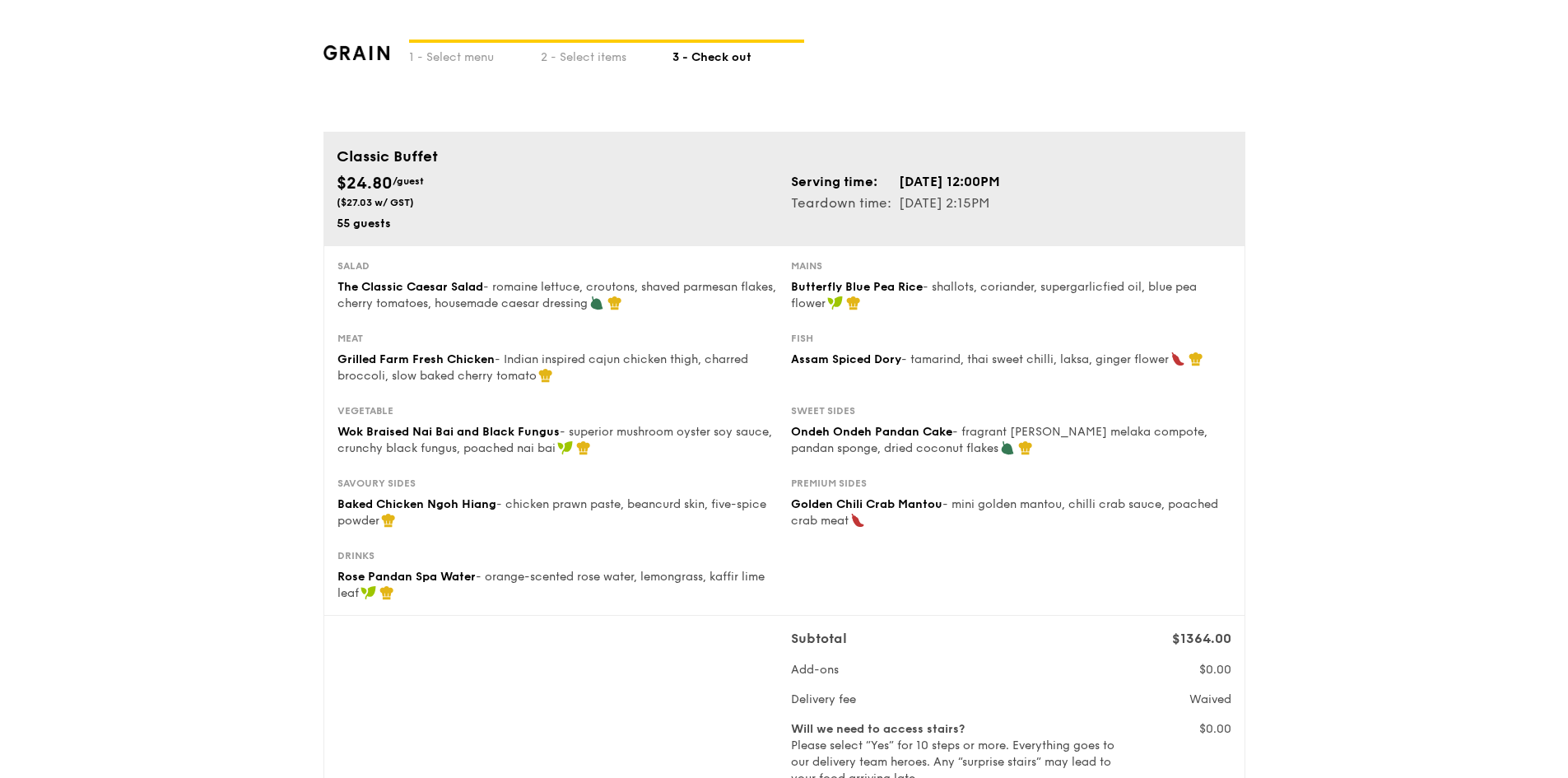
scroll to position [440, 0]
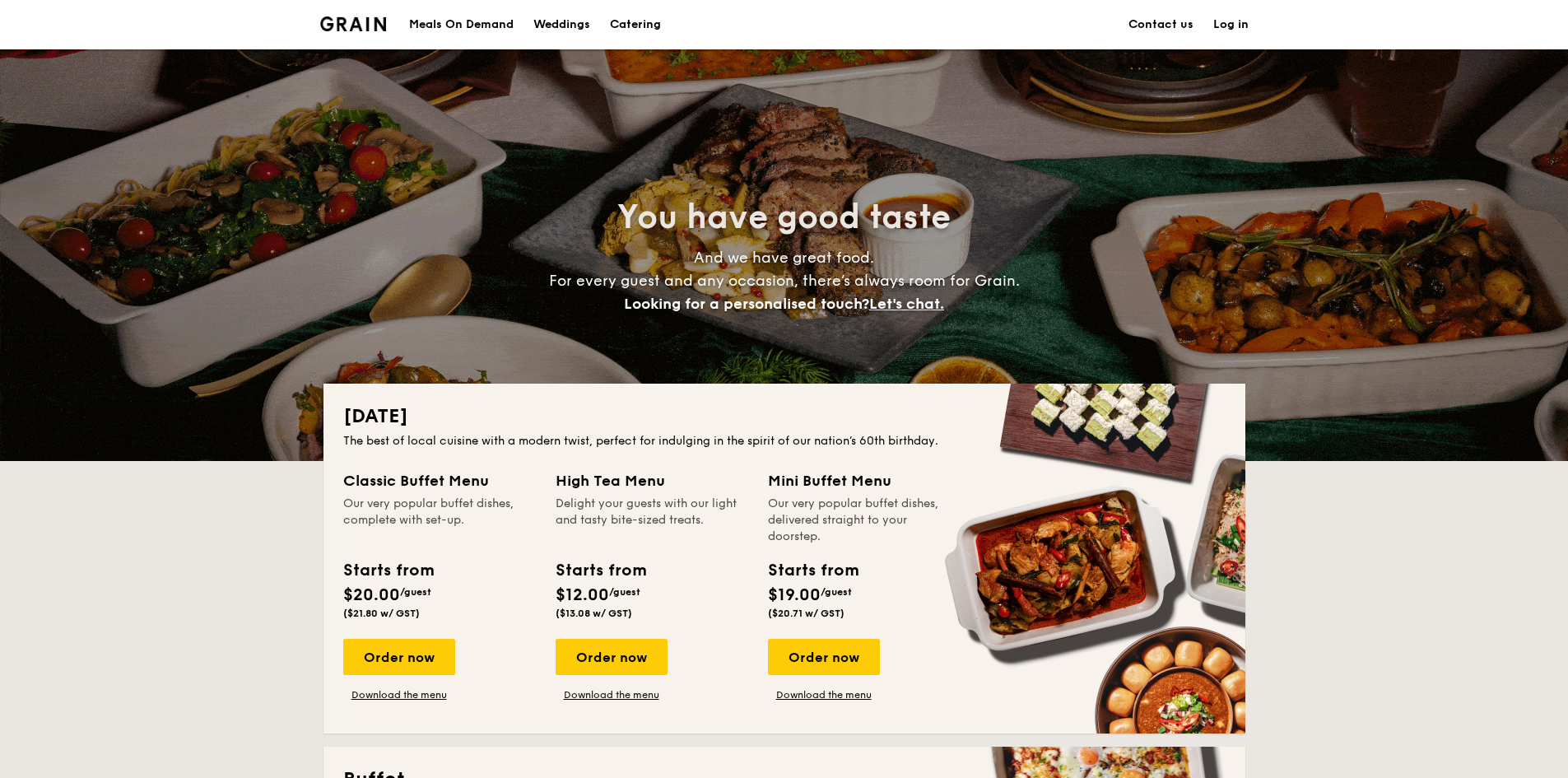
click at [1244, 26] on link "Log in" at bounding box center [1231, 25] width 36 height 50
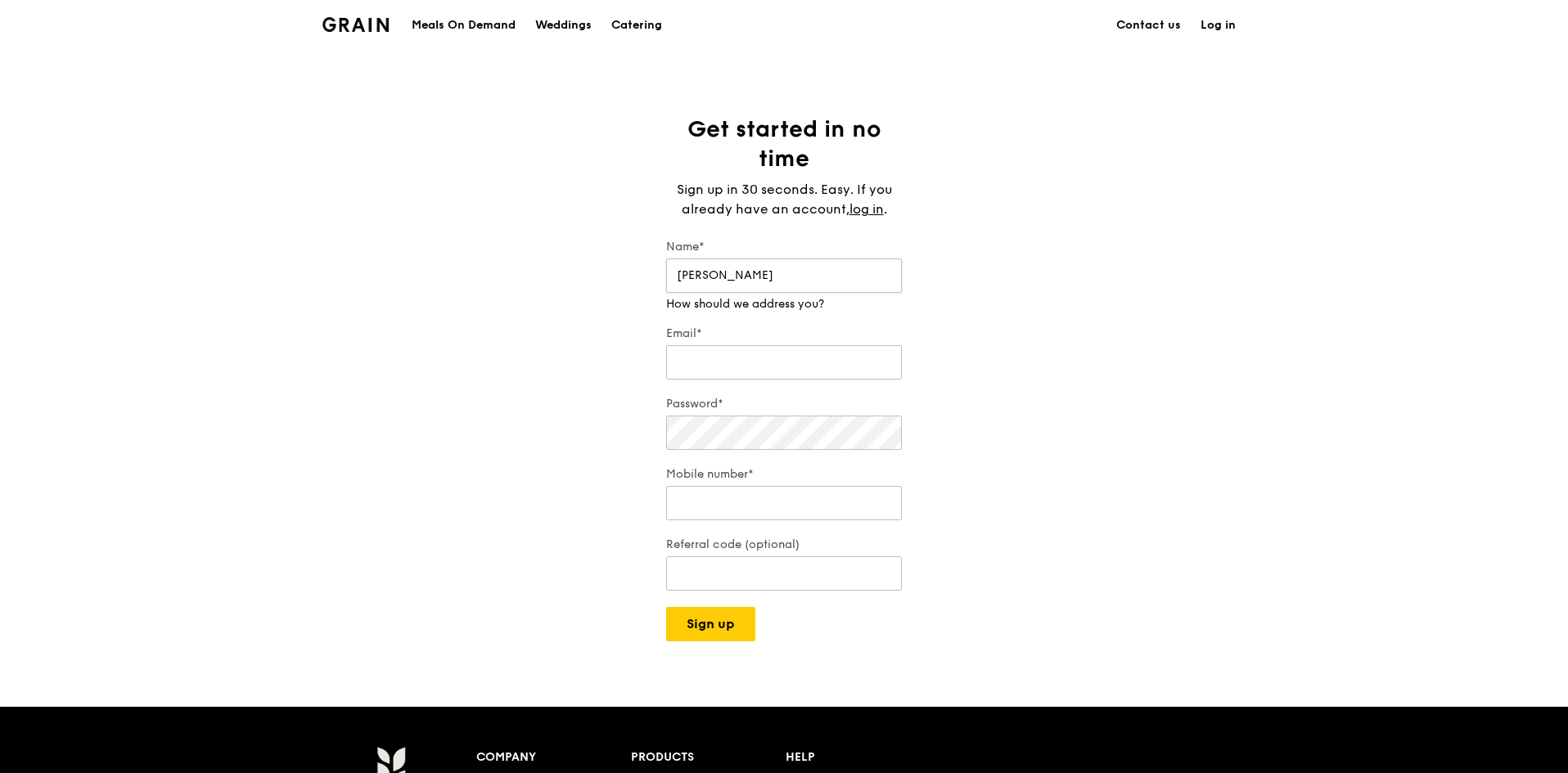
type input "[PERSON_NAME]"
type input "[EMAIL_ADDRESS][DOMAIN_NAME]"
click at [805, 485] on input "Mobile number*" at bounding box center [783, 502] width 235 height 34
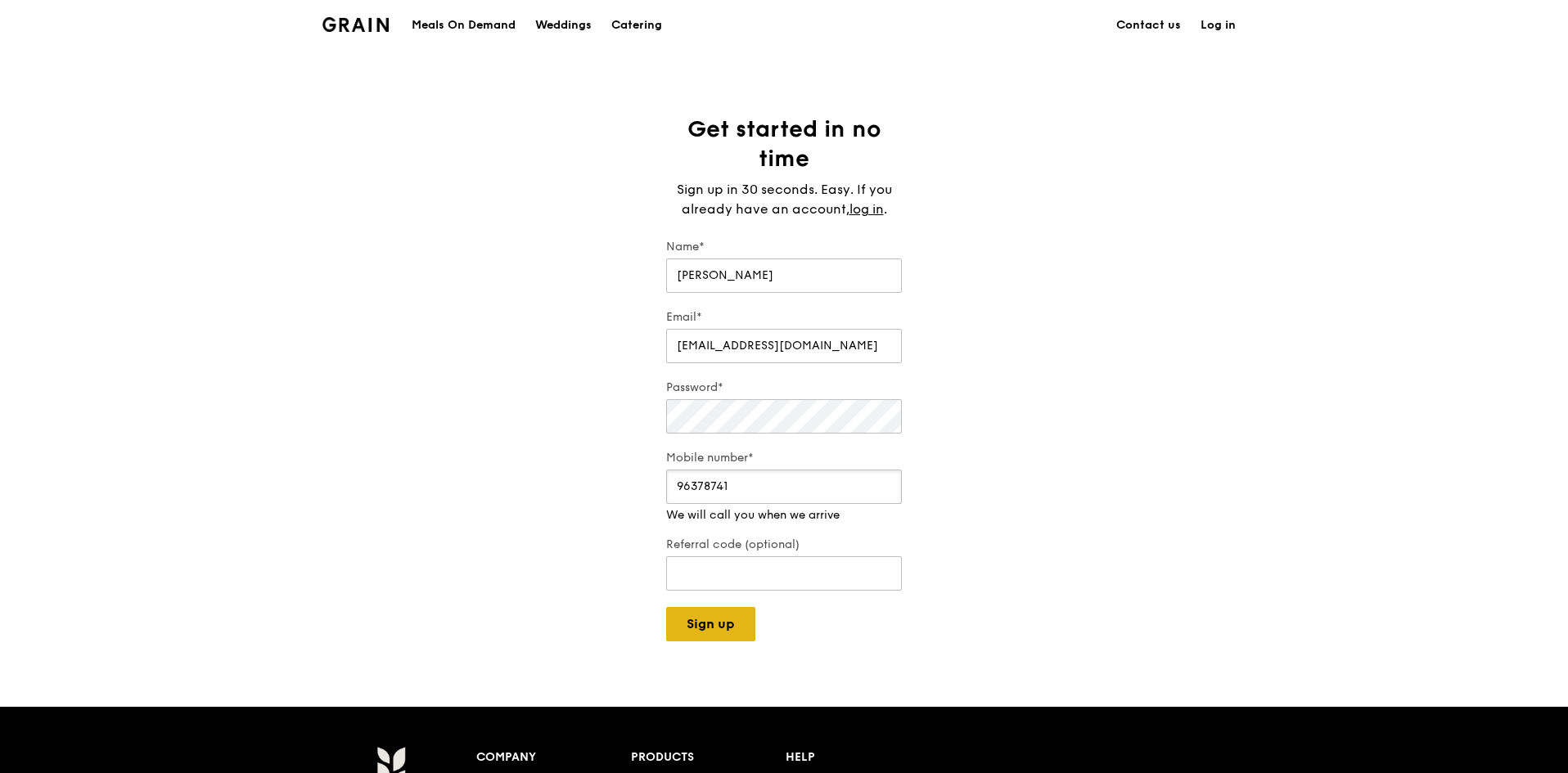
type input "96378741"
click at [712, 607] on button "Sign up" at bounding box center [710, 623] width 90 height 34
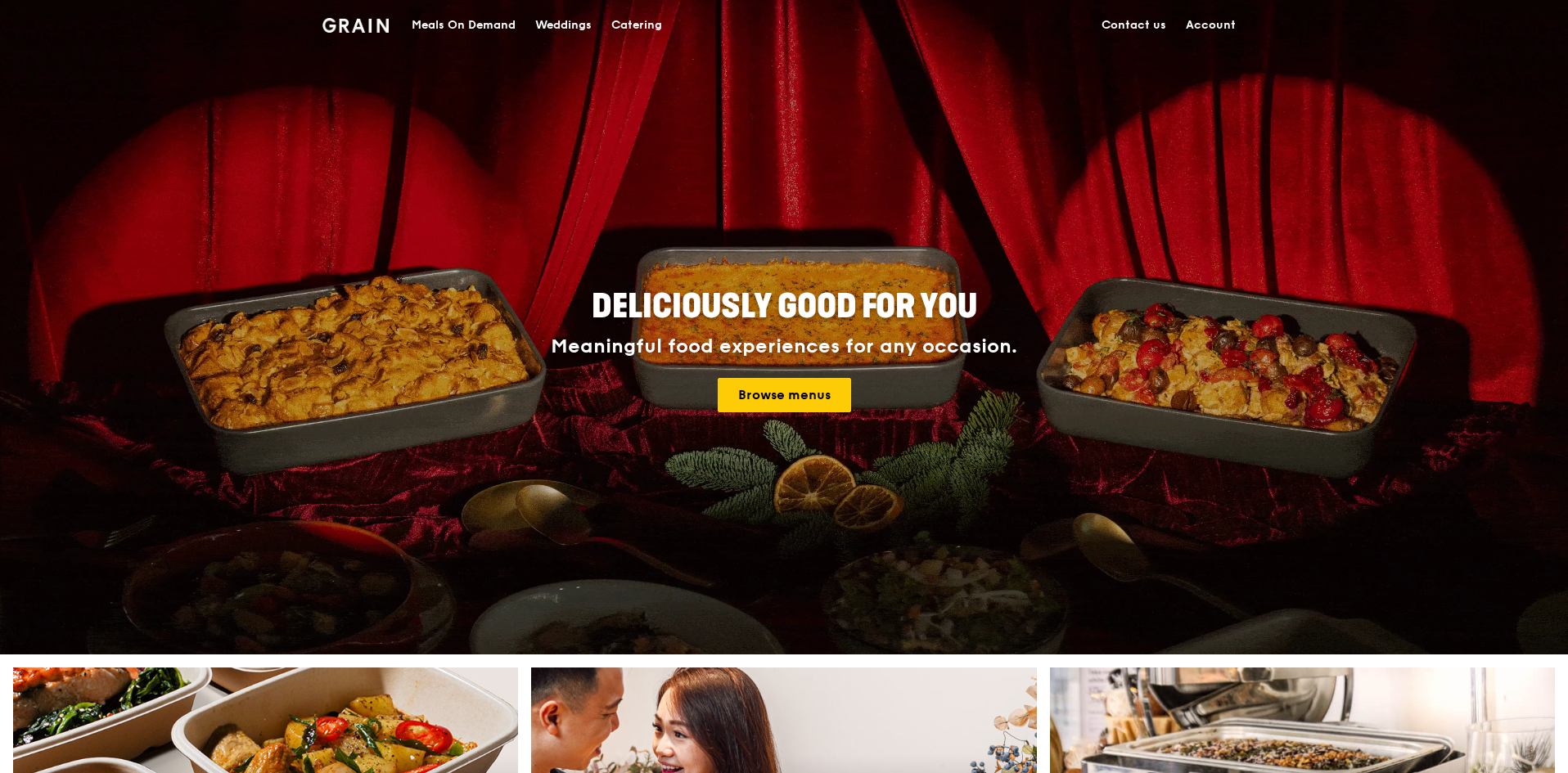
click at [1202, 24] on link "Account" at bounding box center [1210, 26] width 70 height 49
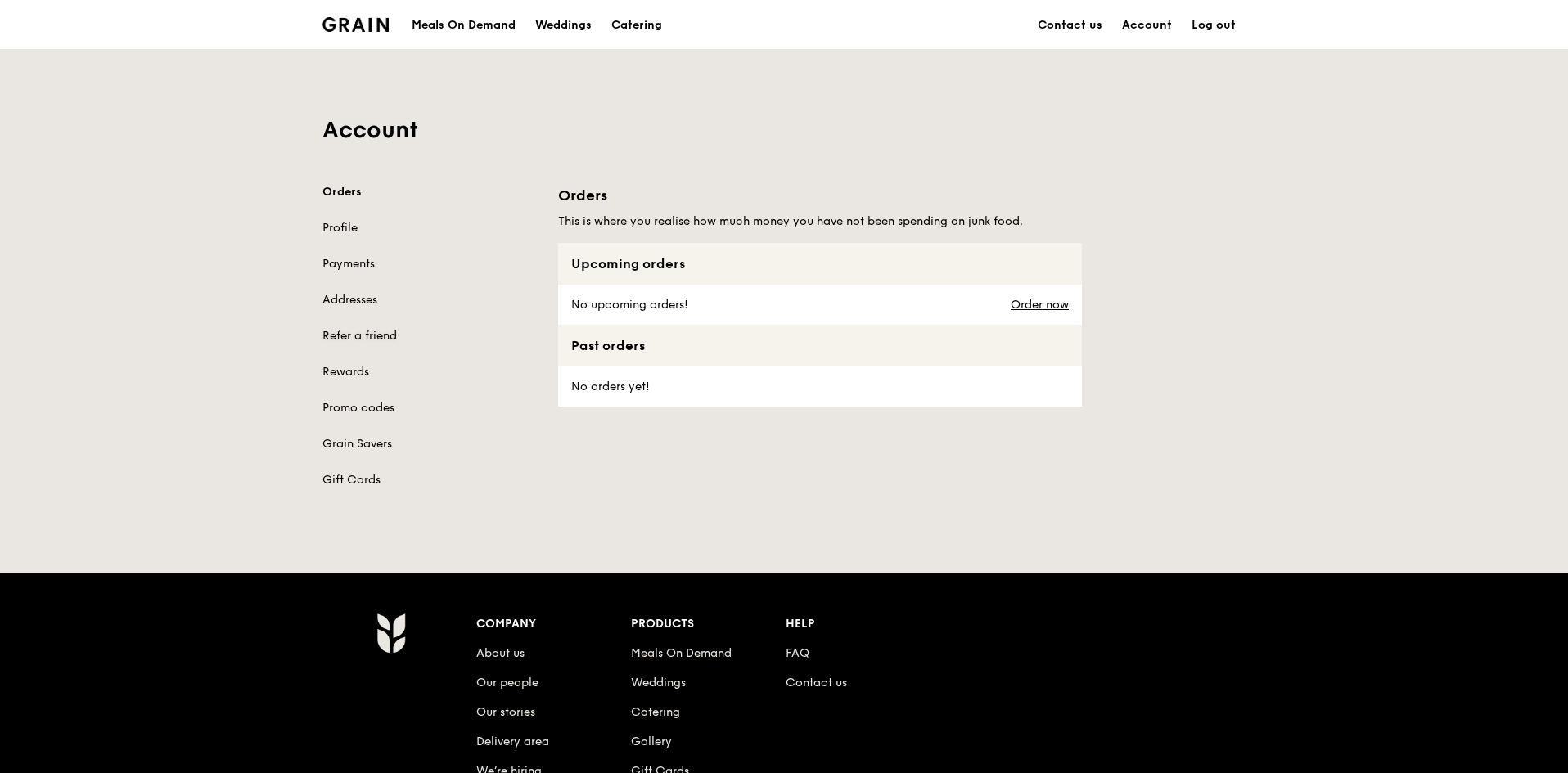
click at [379, 336] on link "Refer a friend" at bounding box center [429, 336] width 216 height 17
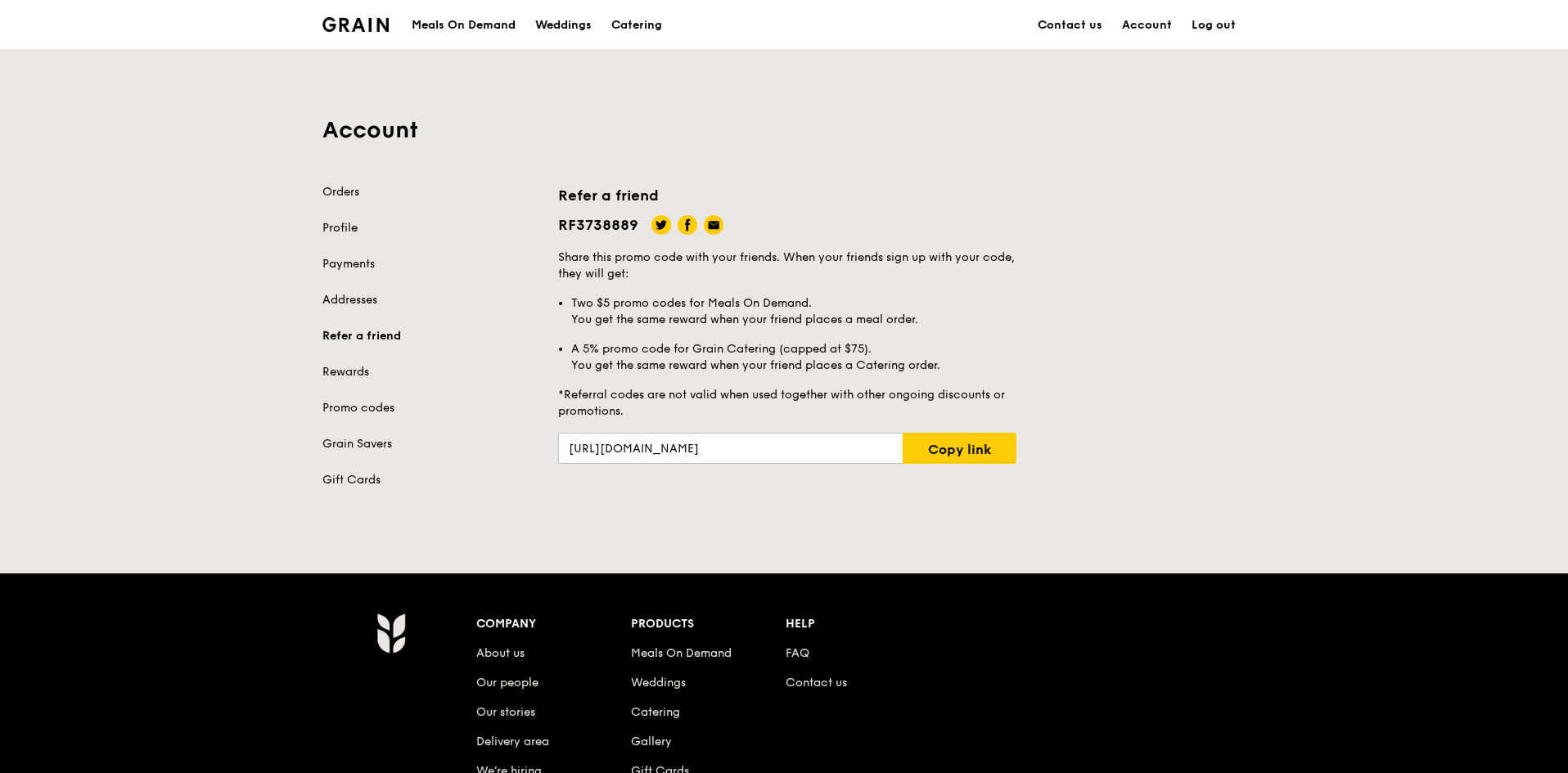
click at [502, 27] on div "Meals On Demand" at bounding box center [464, 26] width 104 height 49
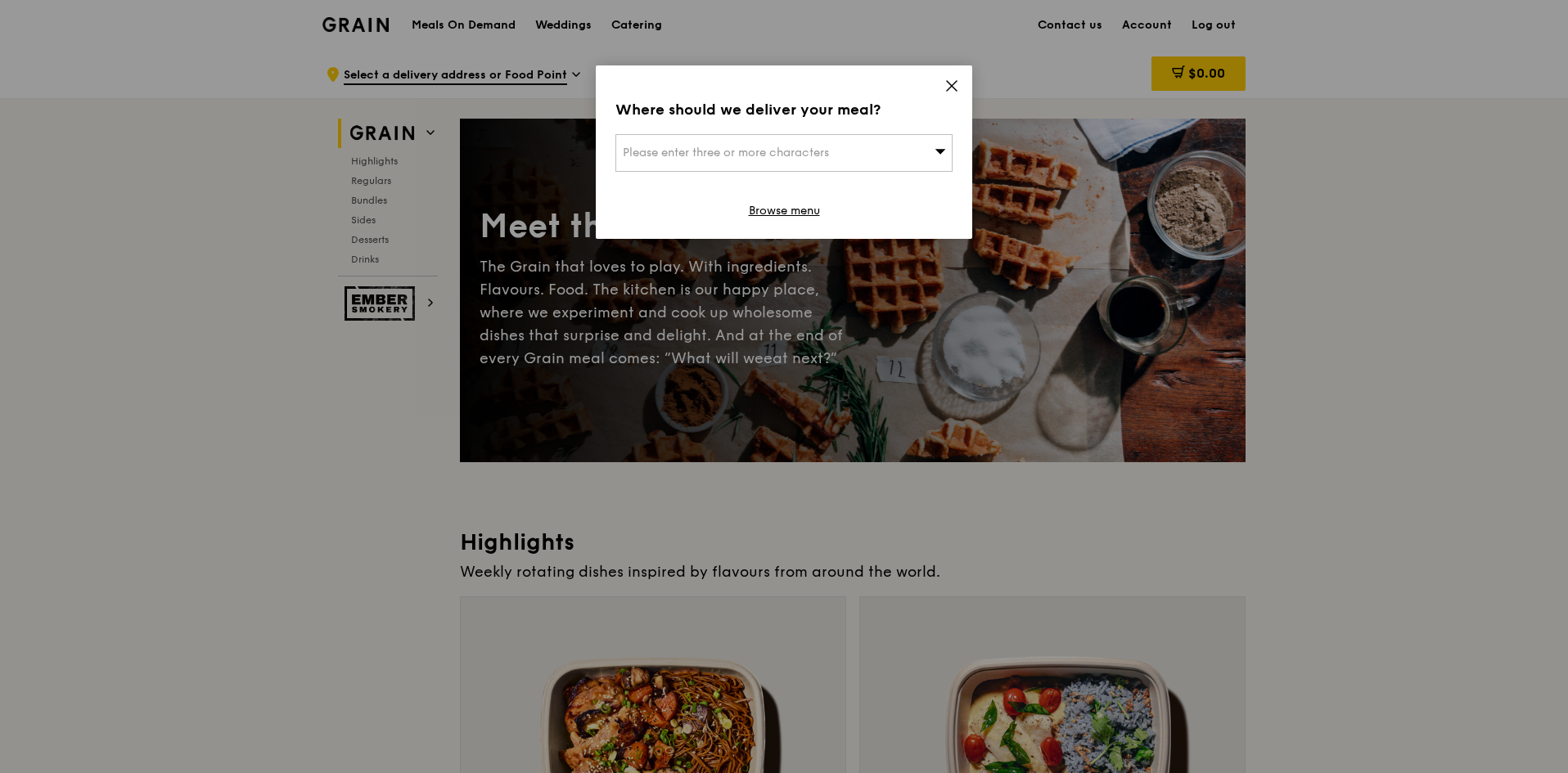
click at [950, 82] on icon at bounding box center [951, 86] width 15 height 15
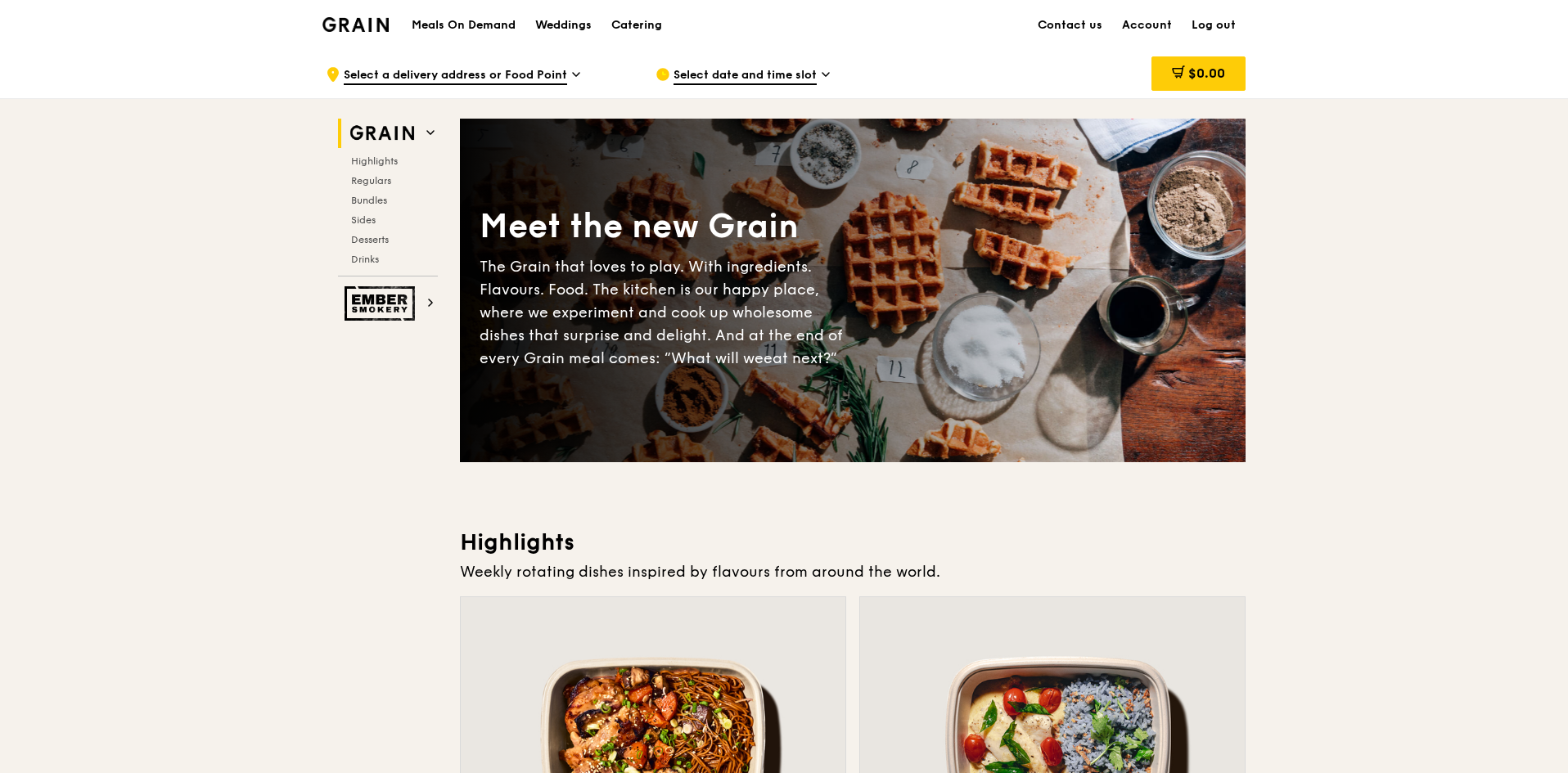
click at [390, 31] on div "Meals On Demand Weddings Catering Contact us Account Log out" at bounding box center [783, 25] width 923 height 50
click at [374, 31] on img at bounding box center [355, 24] width 66 height 15
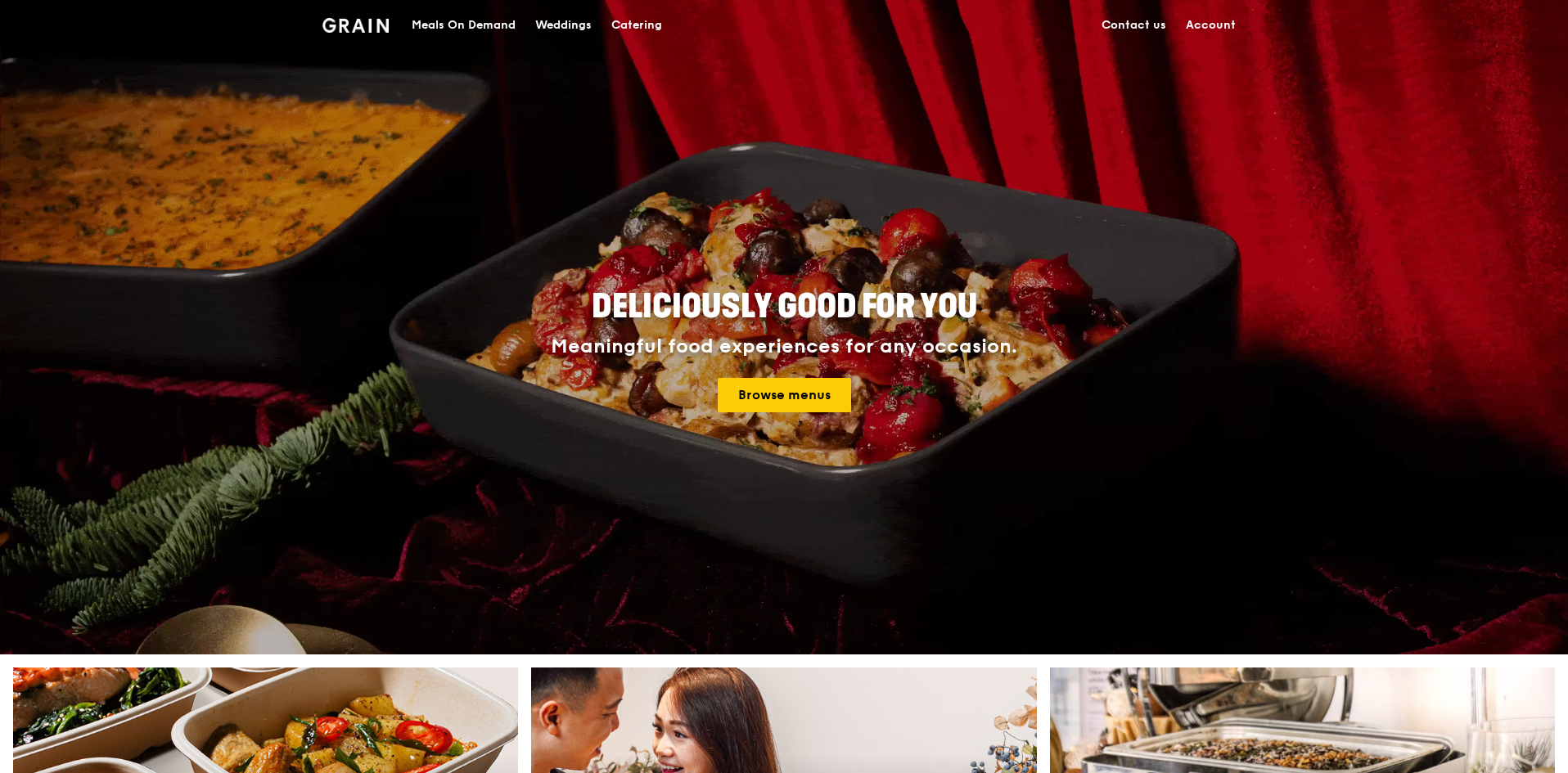
click at [636, 27] on div "Catering" at bounding box center [637, 26] width 51 height 49
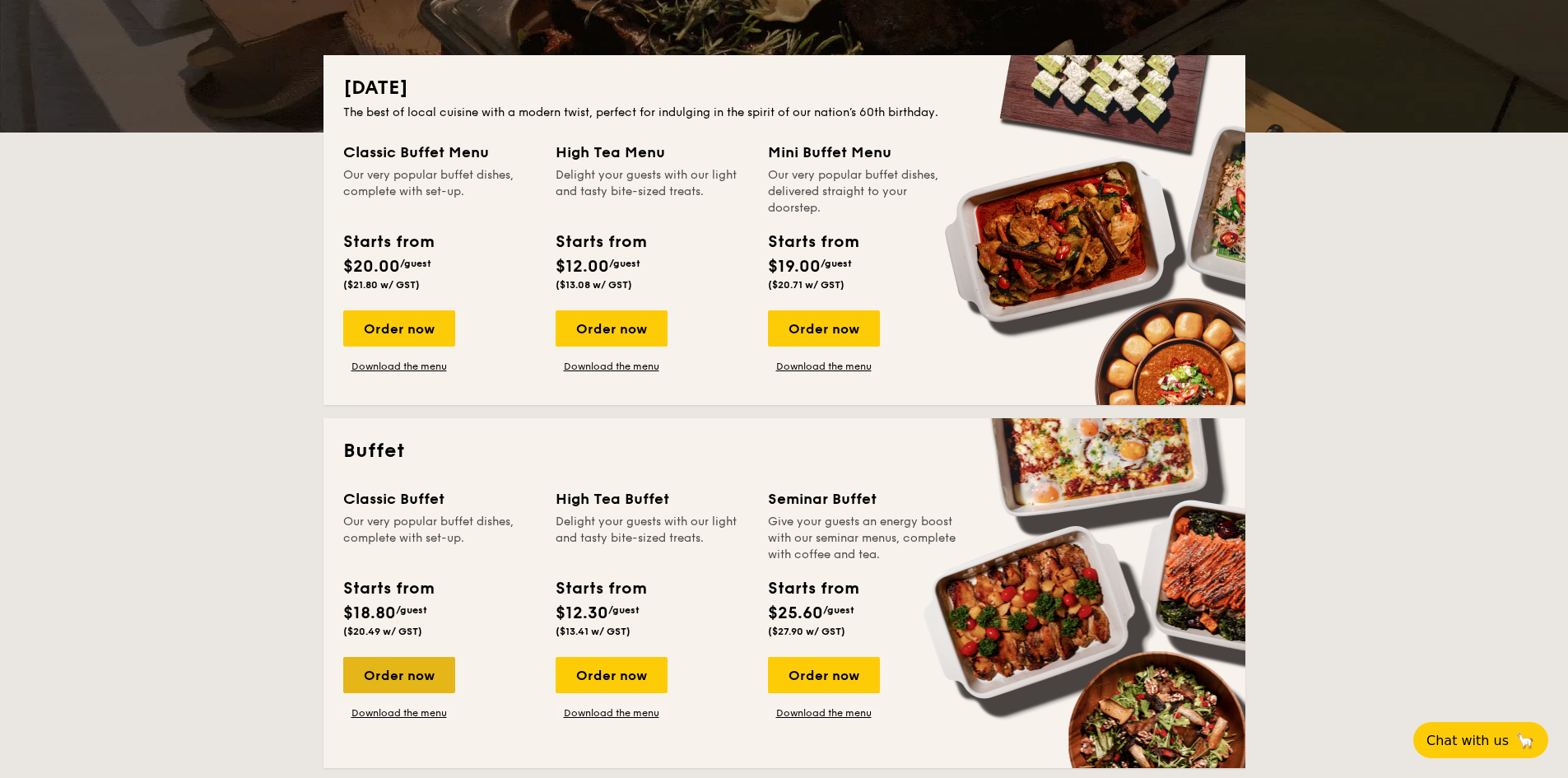
scroll to position [328, 0]
click at [416, 665] on div "Order now" at bounding box center [398, 675] width 112 height 37
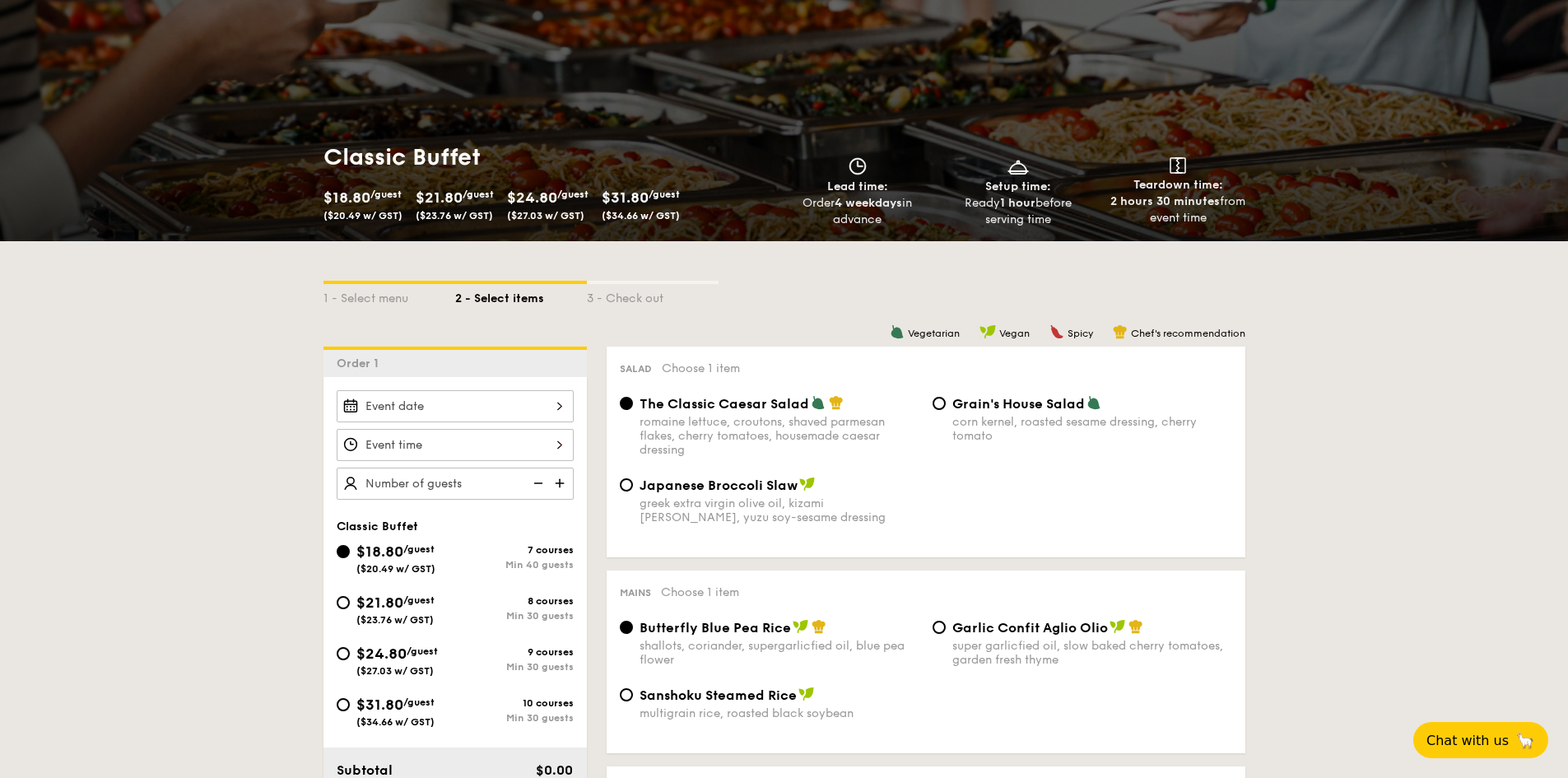
scroll to position [329, 0]
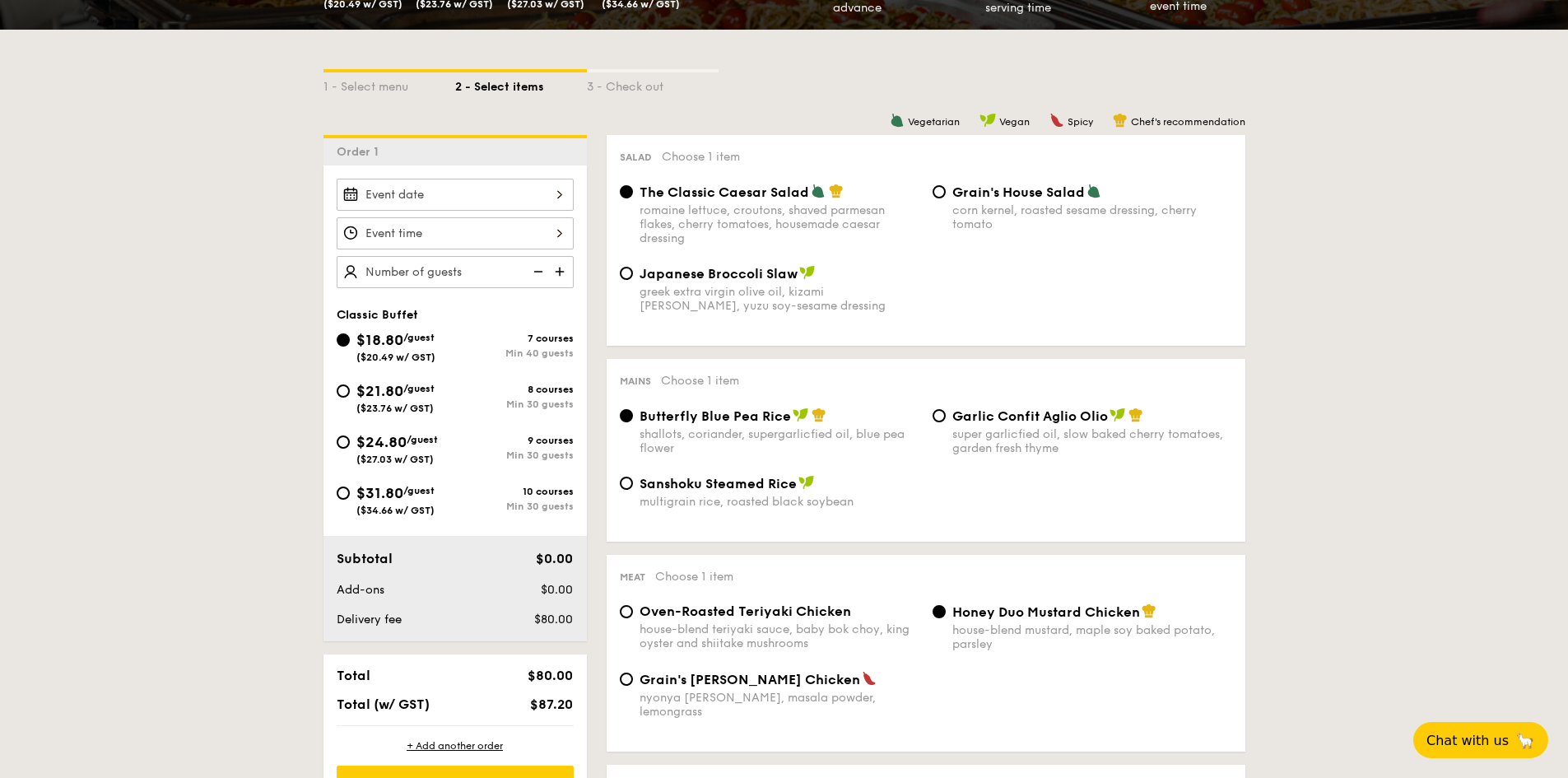
click at [406, 448] on span "$24.80" at bounding box center [381, 442] width 51 height 18
click at [350, 448] on input "$24.80 /guest ($27.03 w/ GST) 9 courses Min 30 guests" at bounding box center [343, 441] width 13 height 13
radio input "true"
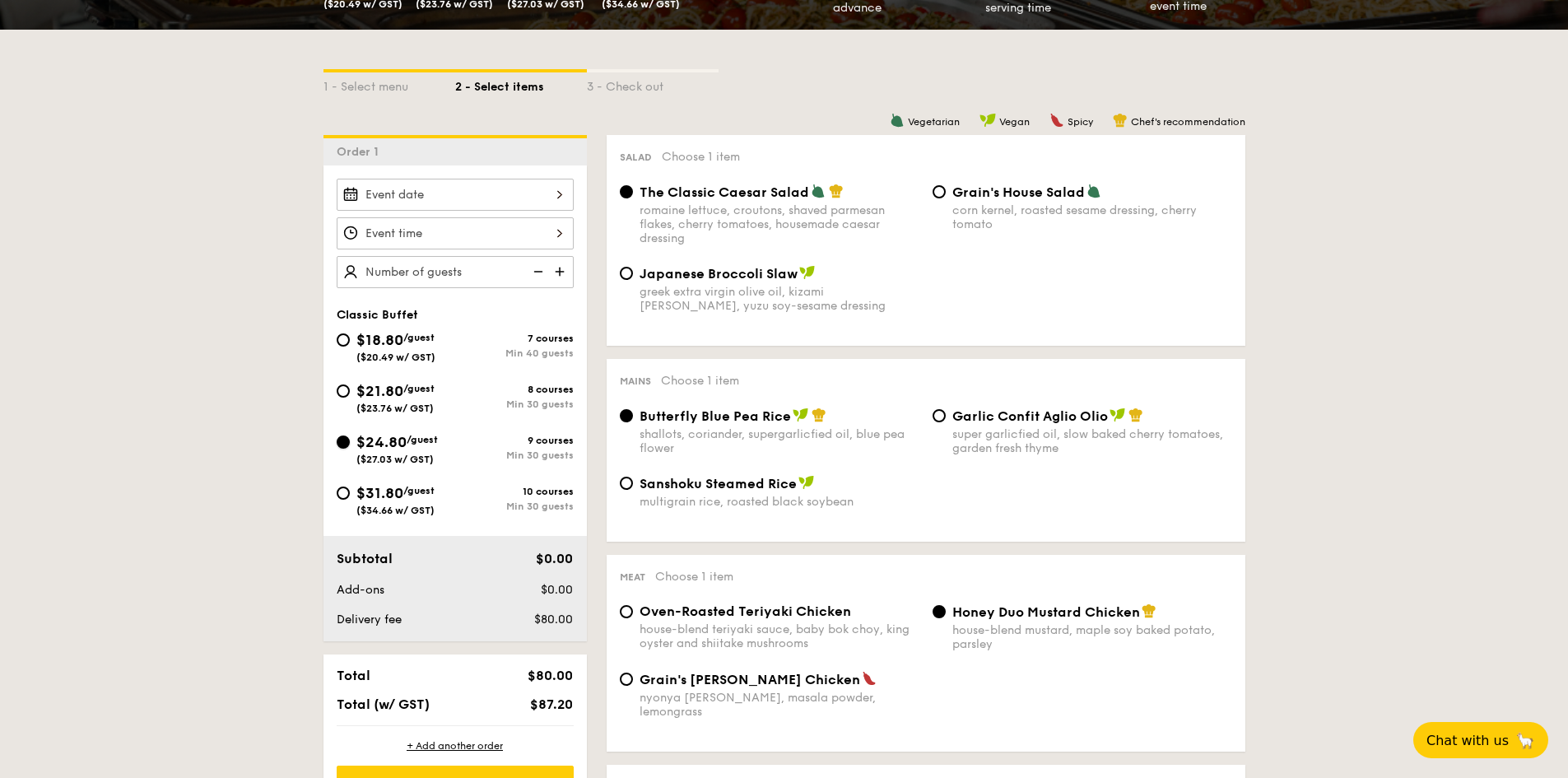
radio input "true"
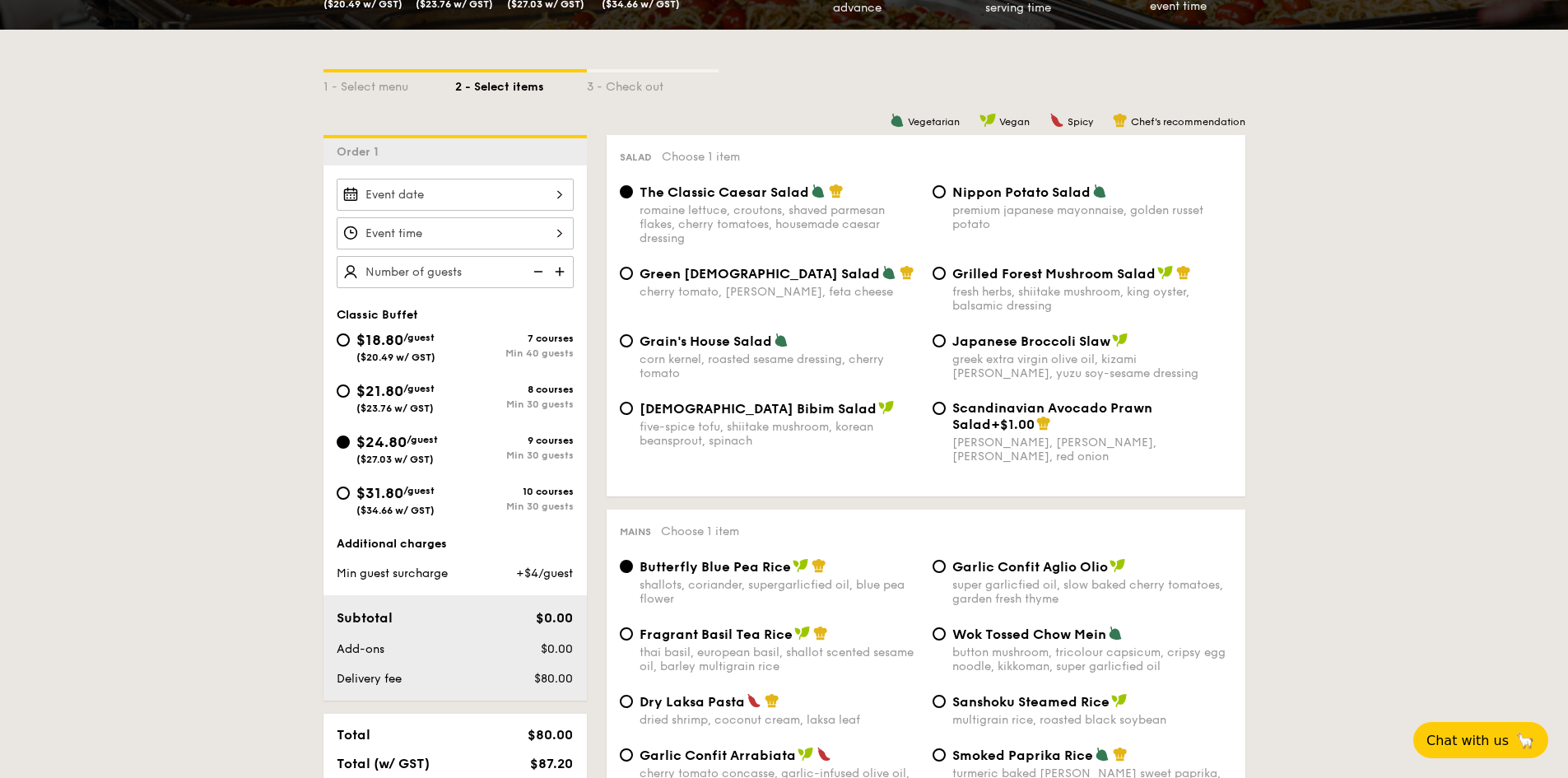
click at [404, 446] on span "$24.80" at bounding box center [381, 442] width 51 height 18
click at [350, 446] on input "$24.80 /guest ($27.03 w/ GST) 9 courses Min 30 guests" at bounding box center [343, 441] width 13 height 13
click at [532, 194] on input "Smoked Mesquite Whole Chicken brined in our in-house blend of herbs and spices,…" at bounding box center [455, 194] width 237 height 32
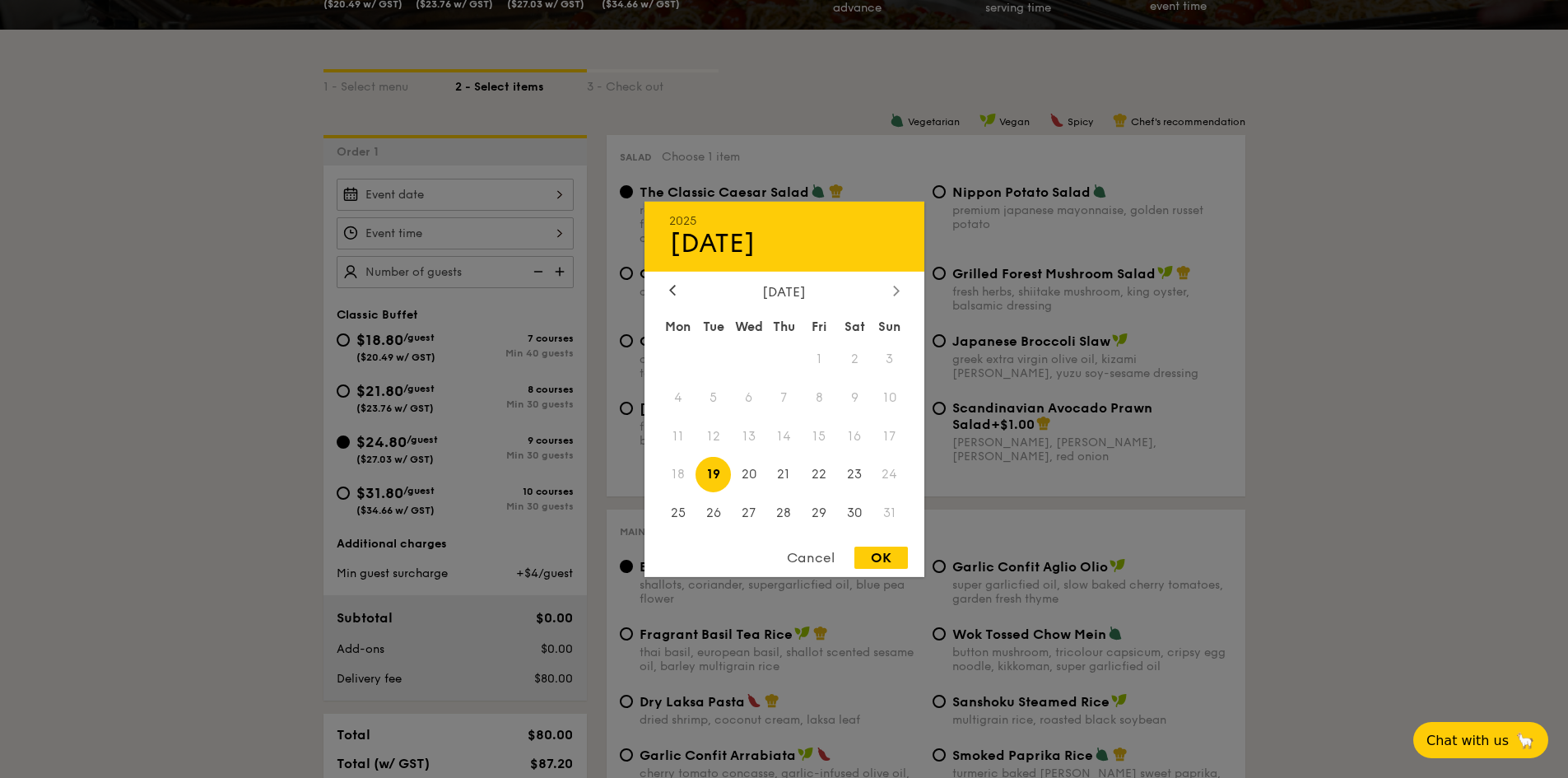
click at [897, 294] on icon at bounding box center [895, 289] width 7 height 11
click at [683, 362] on span "1" at bounding box center [679, 359] width 36 height 36
click at [879, 560] on div "OK" at bounding box center [881, 558] width 53 height 22
type input "[DATE]"
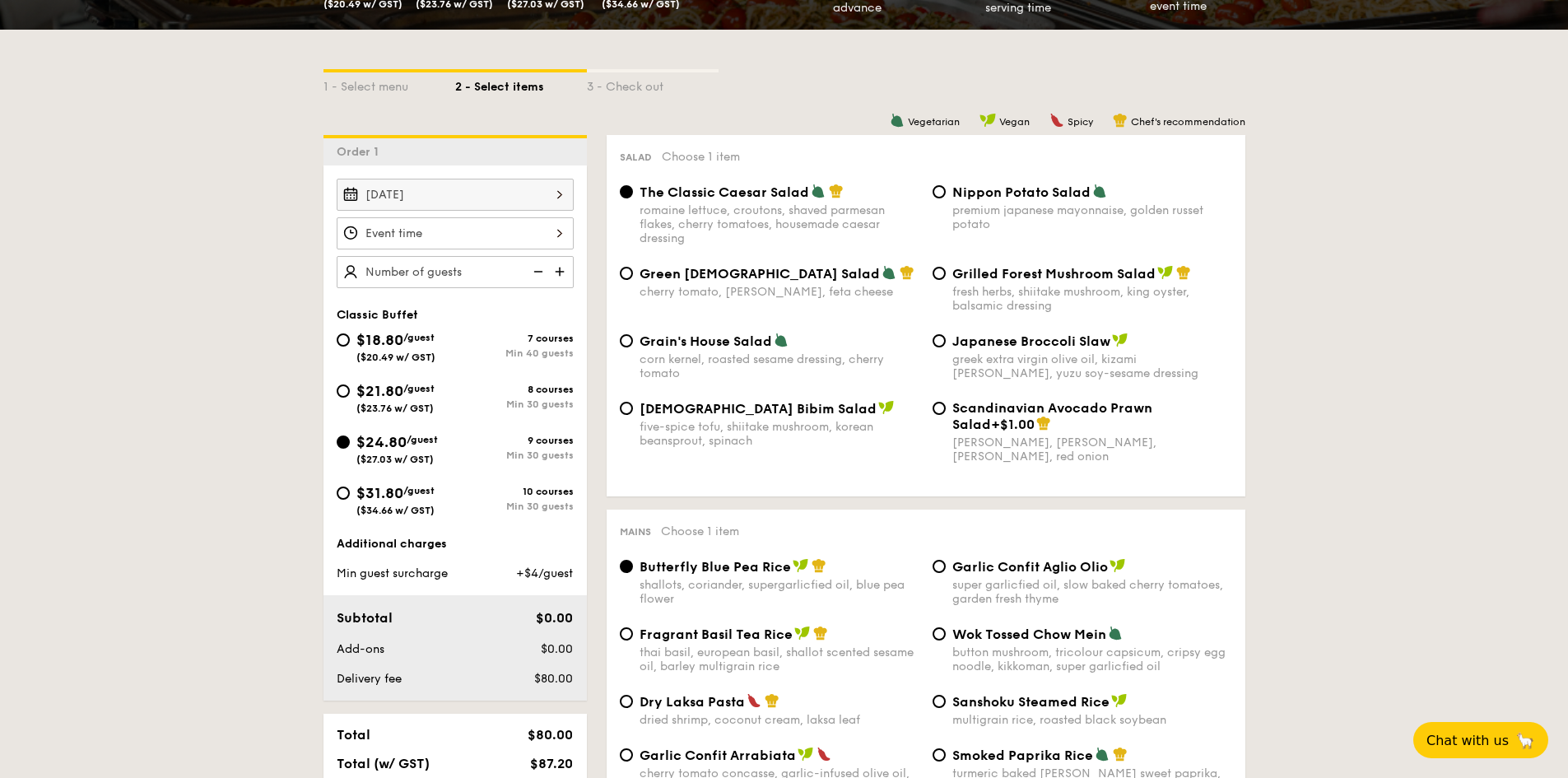
click at [500, 229] on input "Smoked Mesquite Whole Chicken brined in our in-house blend of herbs and spices,…" at bounding box center [455, 233] width 237 height 32
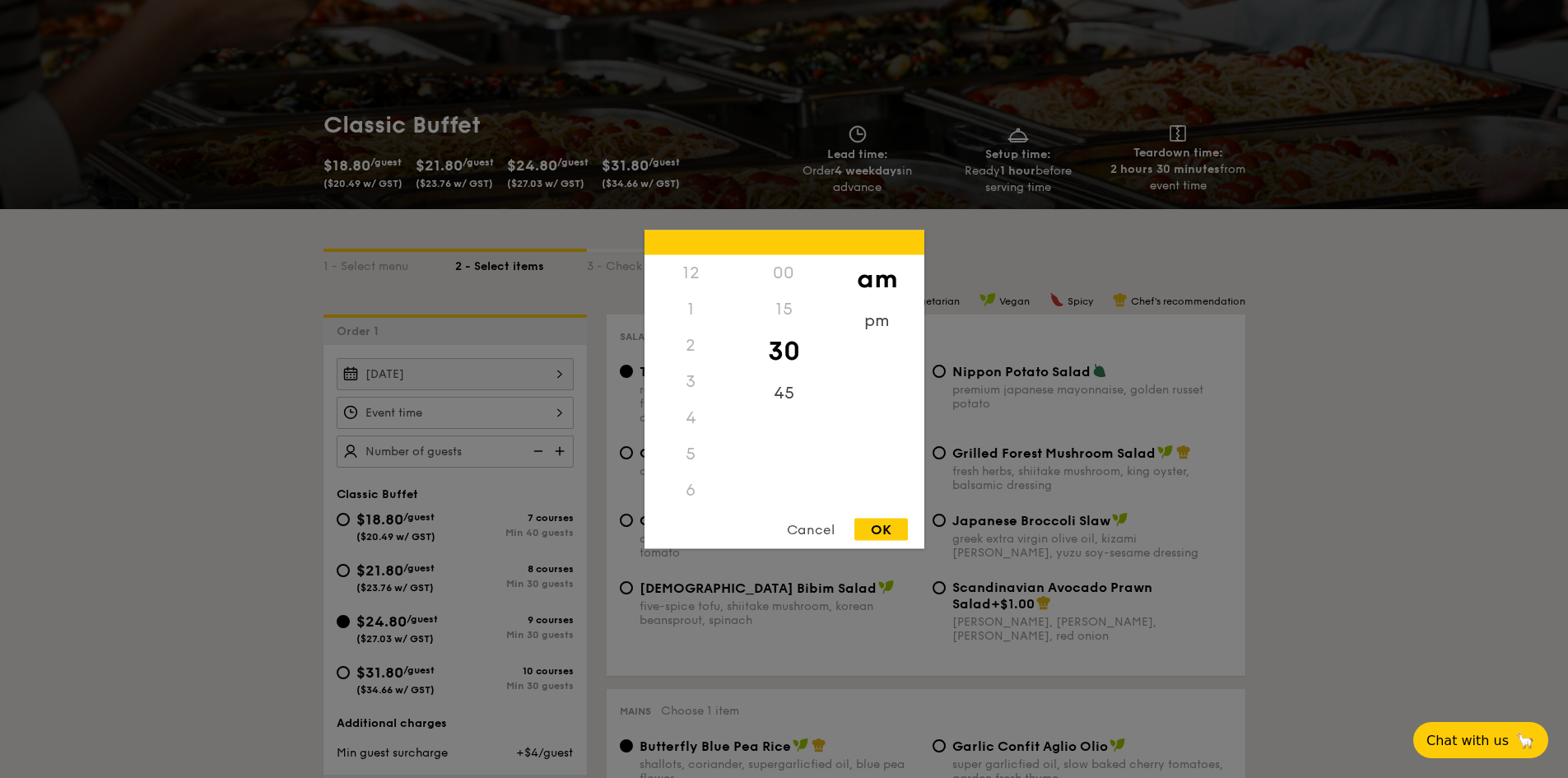
scroll to position [82, 0]
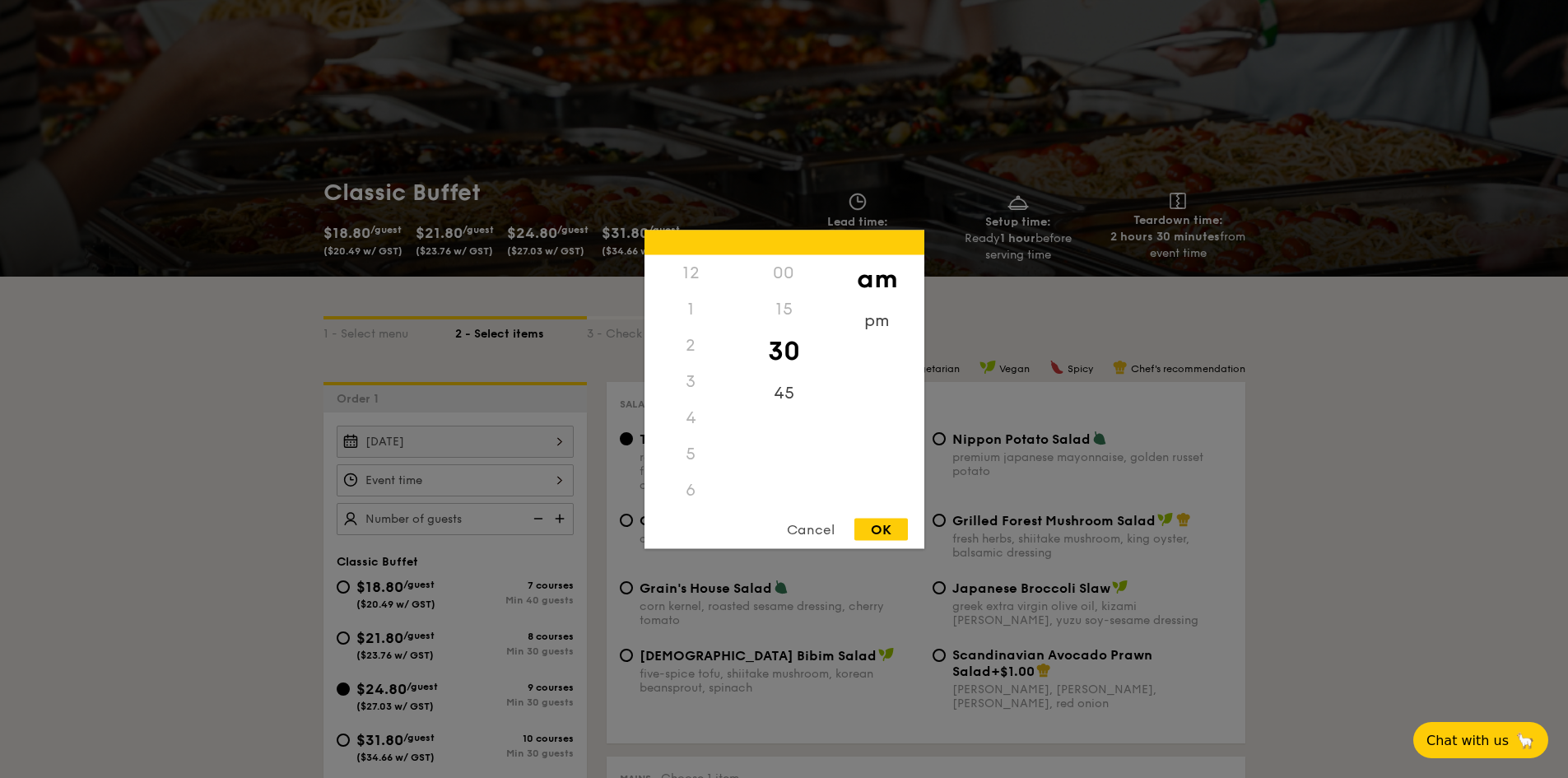
click at [688, 260] on div "12" at bounding box center [690, 273] width 93 height 37
click at [697, 270] on div "12" at bounding box center [690, 273] width 93 height 37
click at [682, 273] on div "12" at bounding box center [690, 273] width 93 height 37
click at [693, 273] on div "12" at bounding box center [690, 273] width 93 height 37
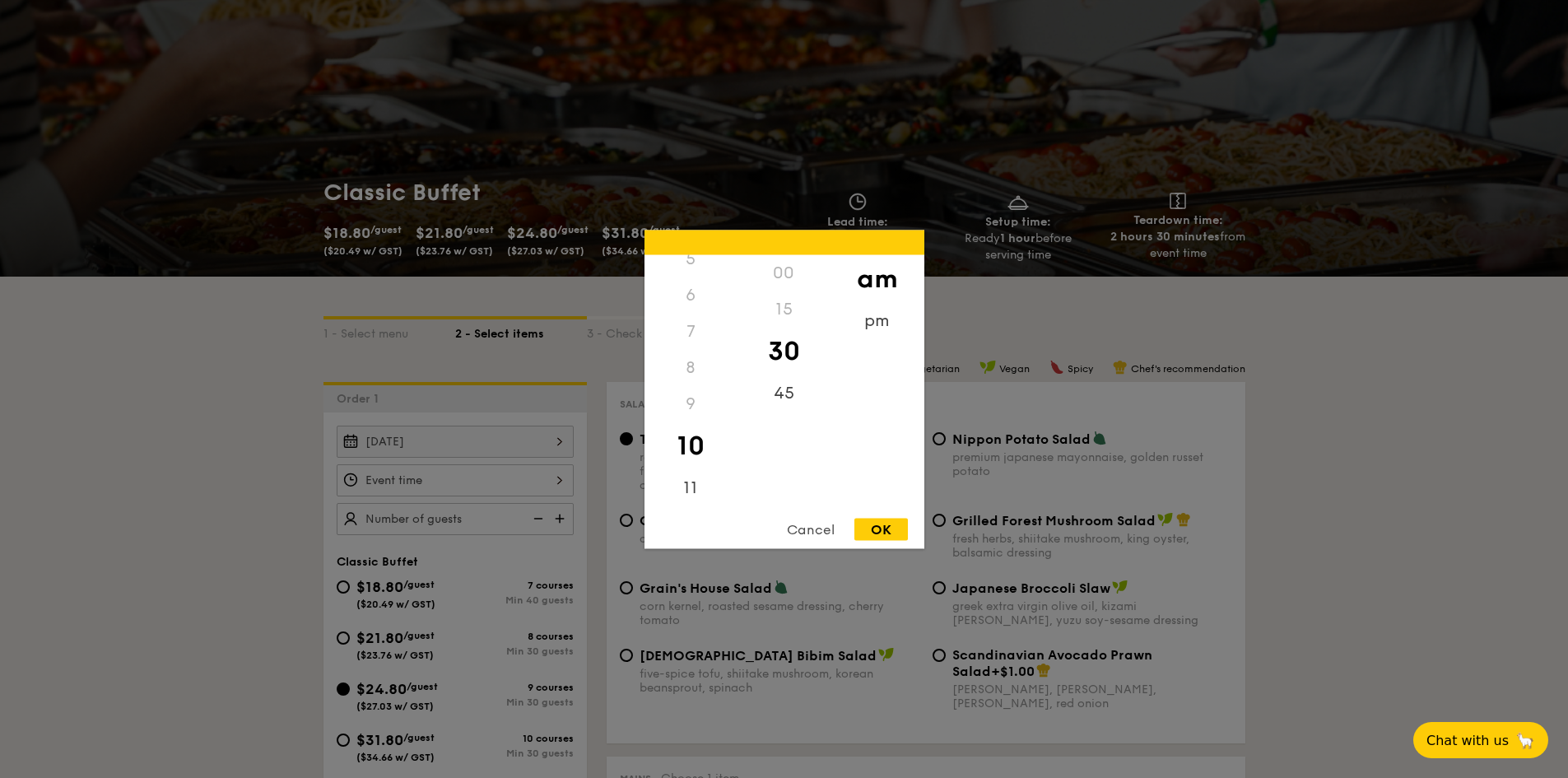
click at [788, 279] on div "00" at bounding box center [784, 273] width 93 height 37
click at [872, 320] on div "pm" at bounding box center [877, 326] width 93 height 48
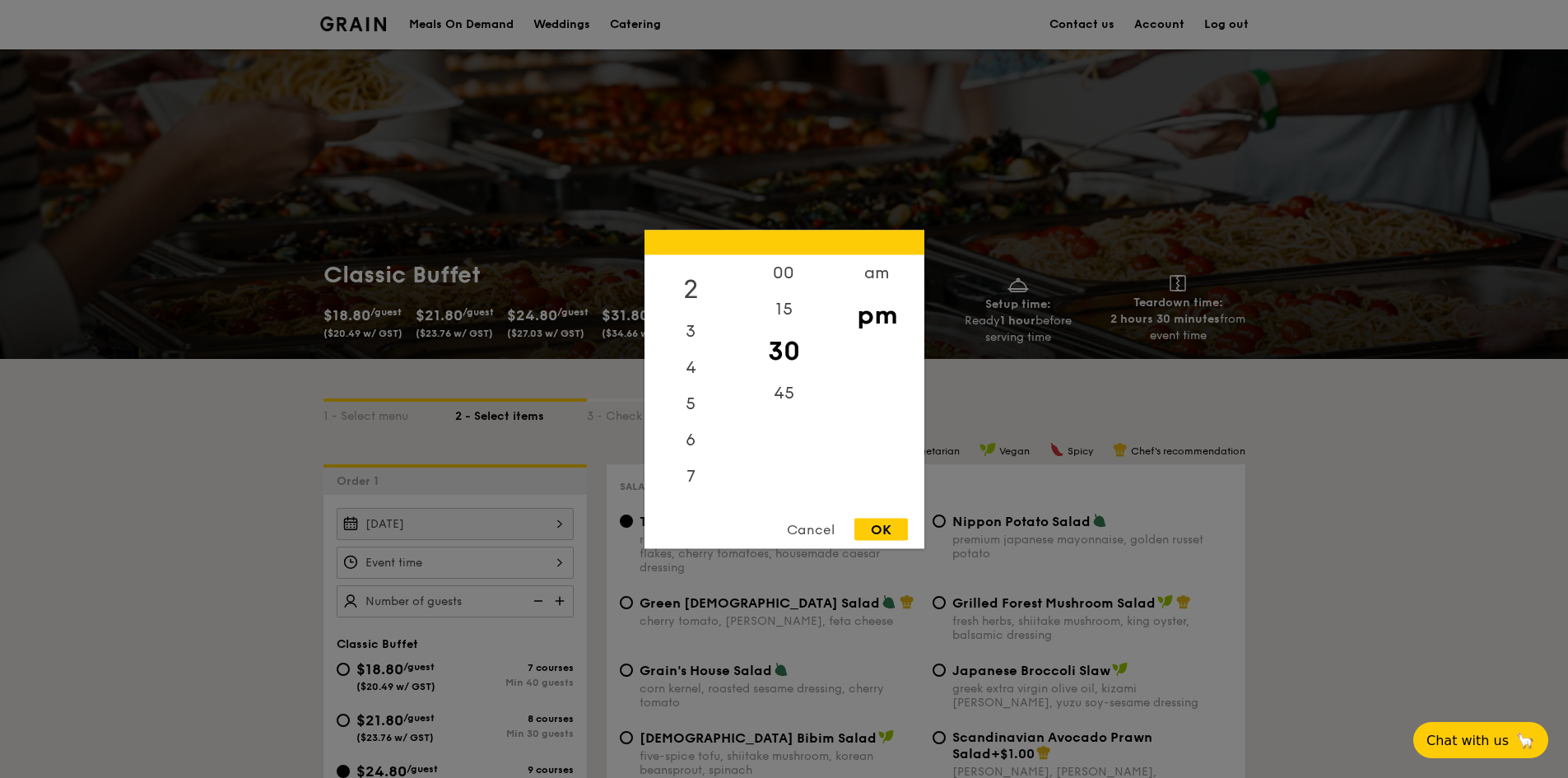
scroll to position [0, 0]
click at [696, 278] on div "12" at bounding box center [690, 278] width 93 height 48
click at [776, 275] on div "00" at bounding box center [784, 278] width 93 height 48
click at [878, 533] on div "OK" at bounding box center [881, 529] width 53 height 22
type input "12:00PM"
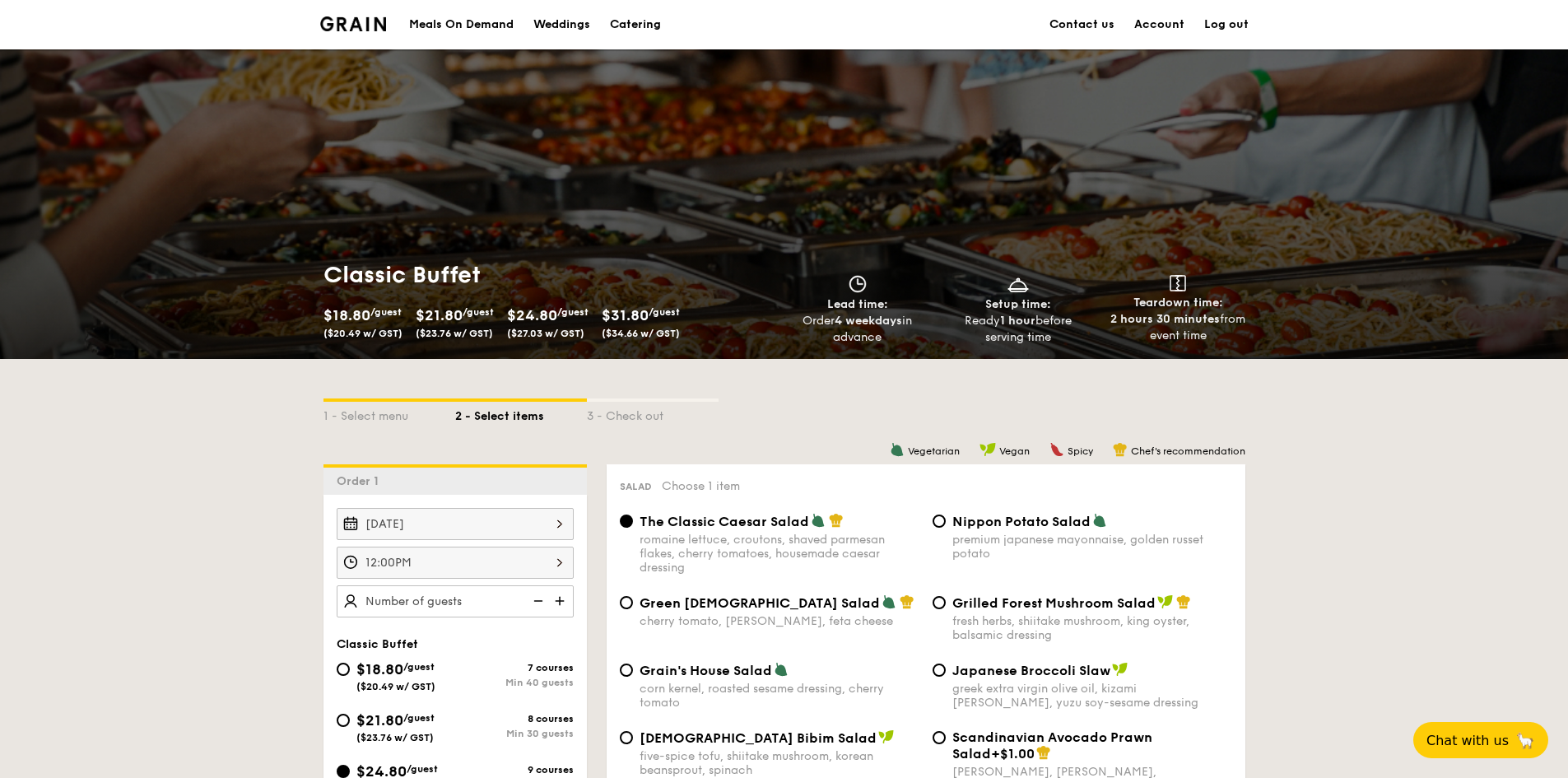
click at [446, 600] on input "text" at bounding box center [455, 602] width 237 height 32
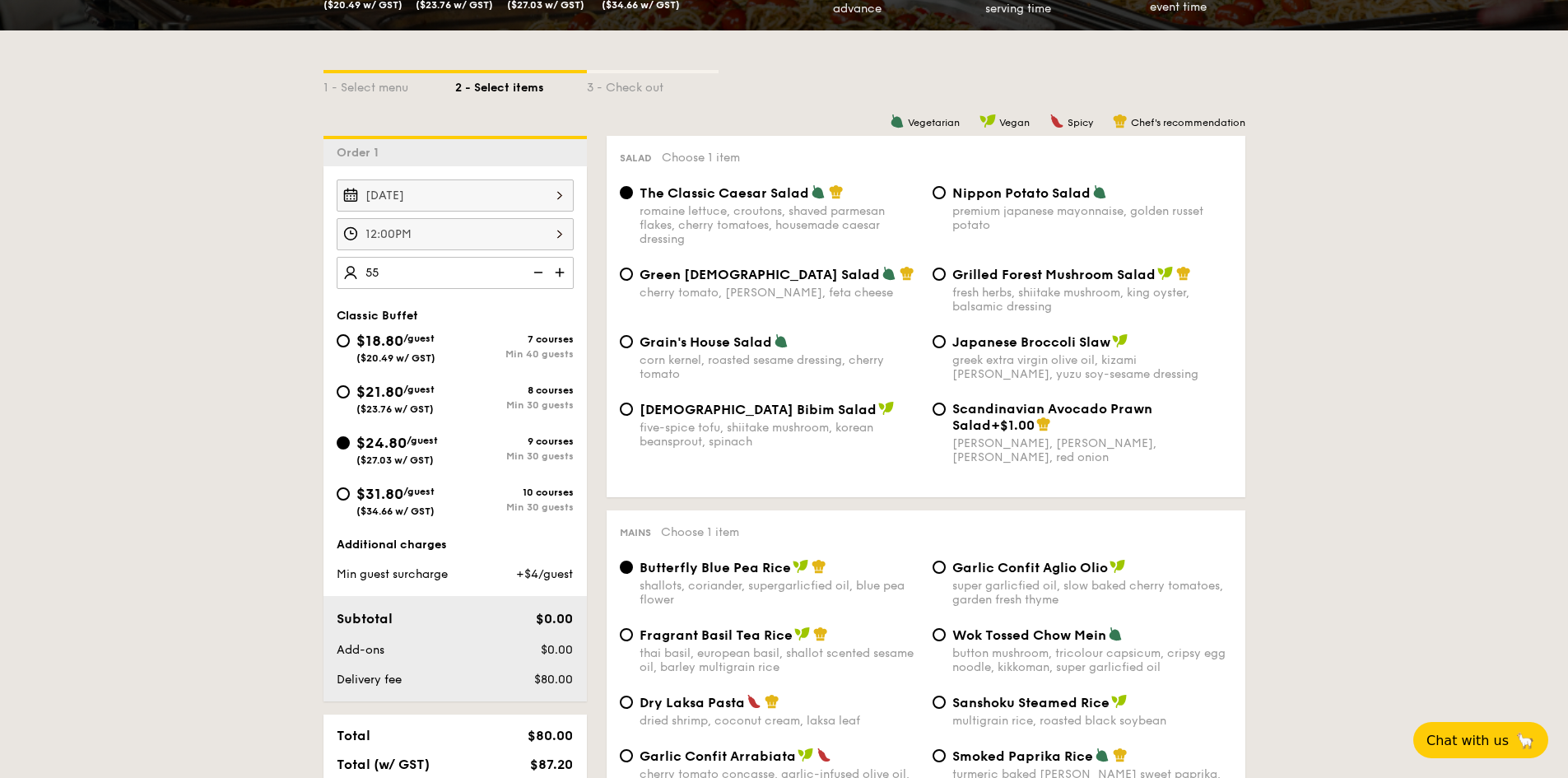
scroll to position [329, 0]
click at [448, 641] on div "Add-ons" at bounding box center [404, 649] width 150 height 17
type input "55 guests"
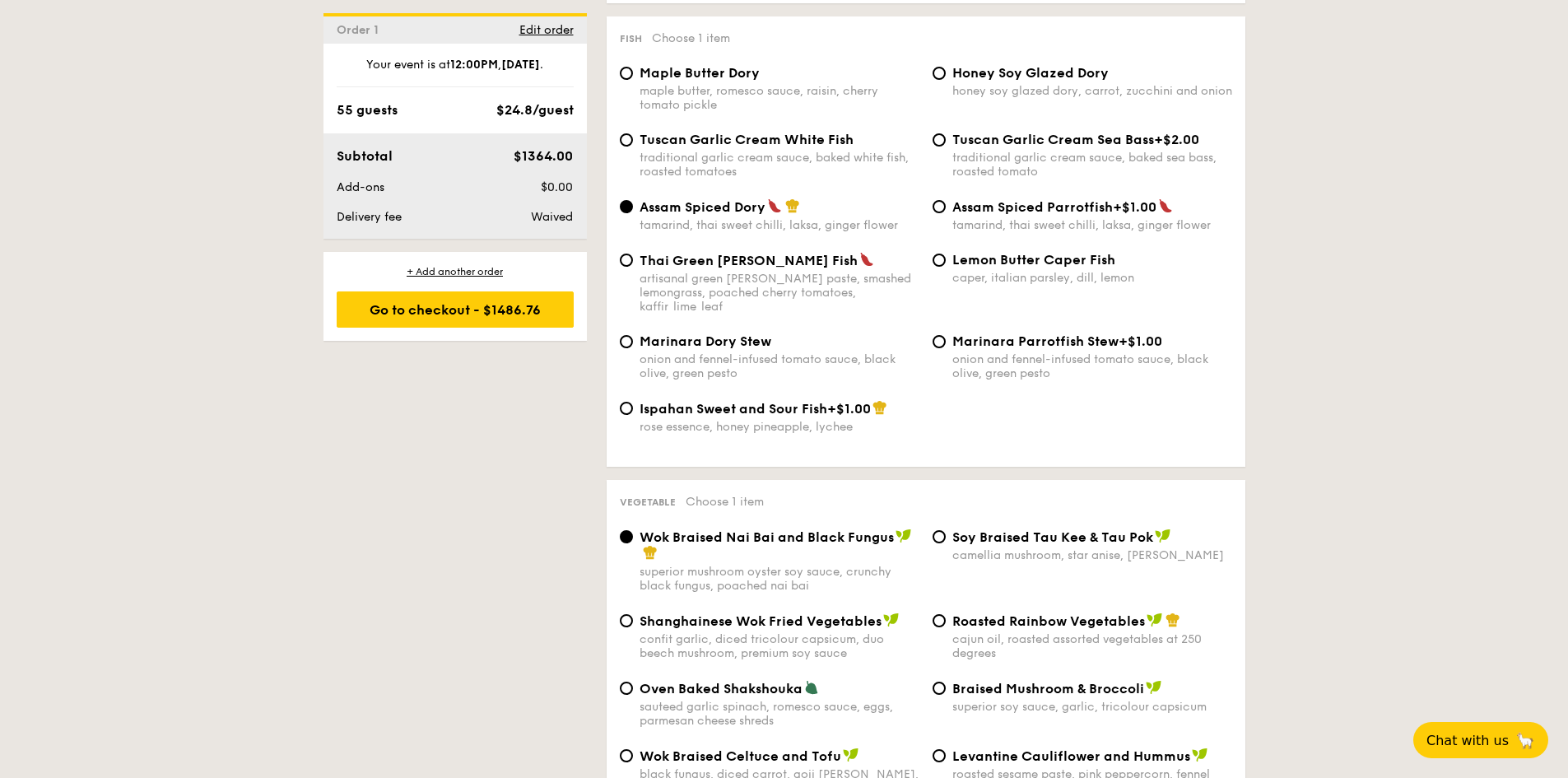
scroll to position [1812, 0]
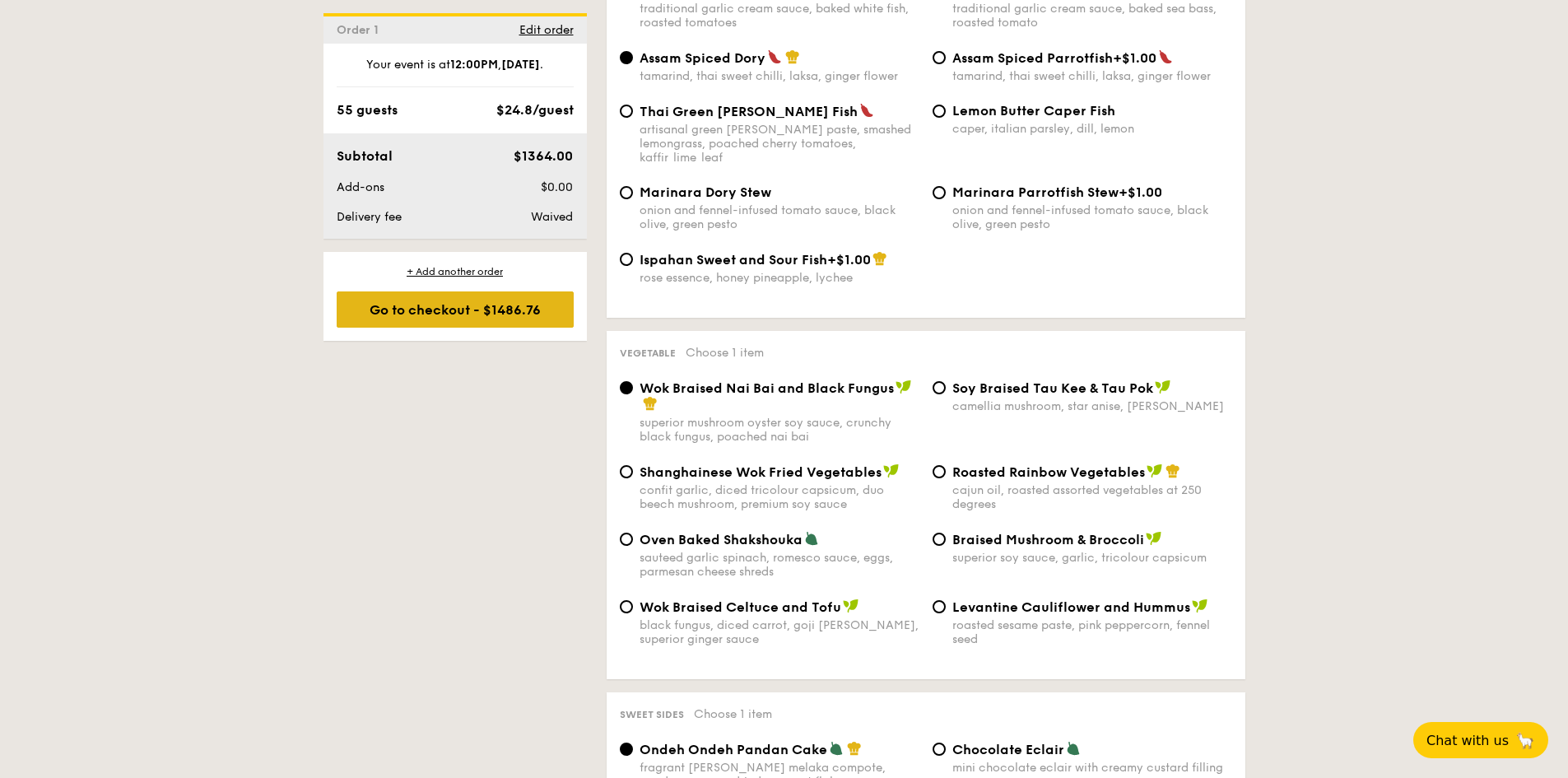
click at [443, 319] on div "Go to checkout - $1486.76" at bounding box center [455, 309] width 237 height 37
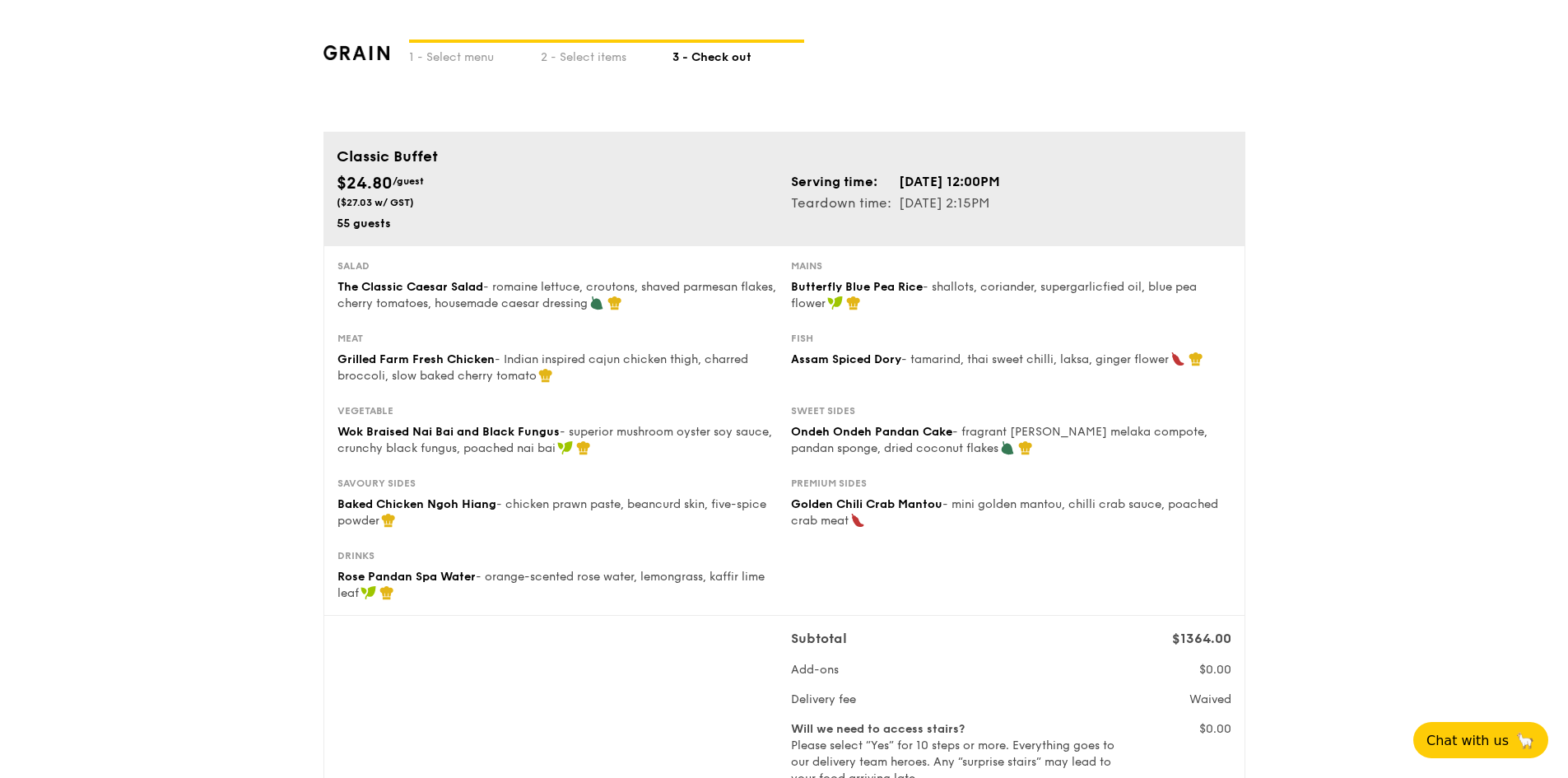
scroll to position [562, 0]
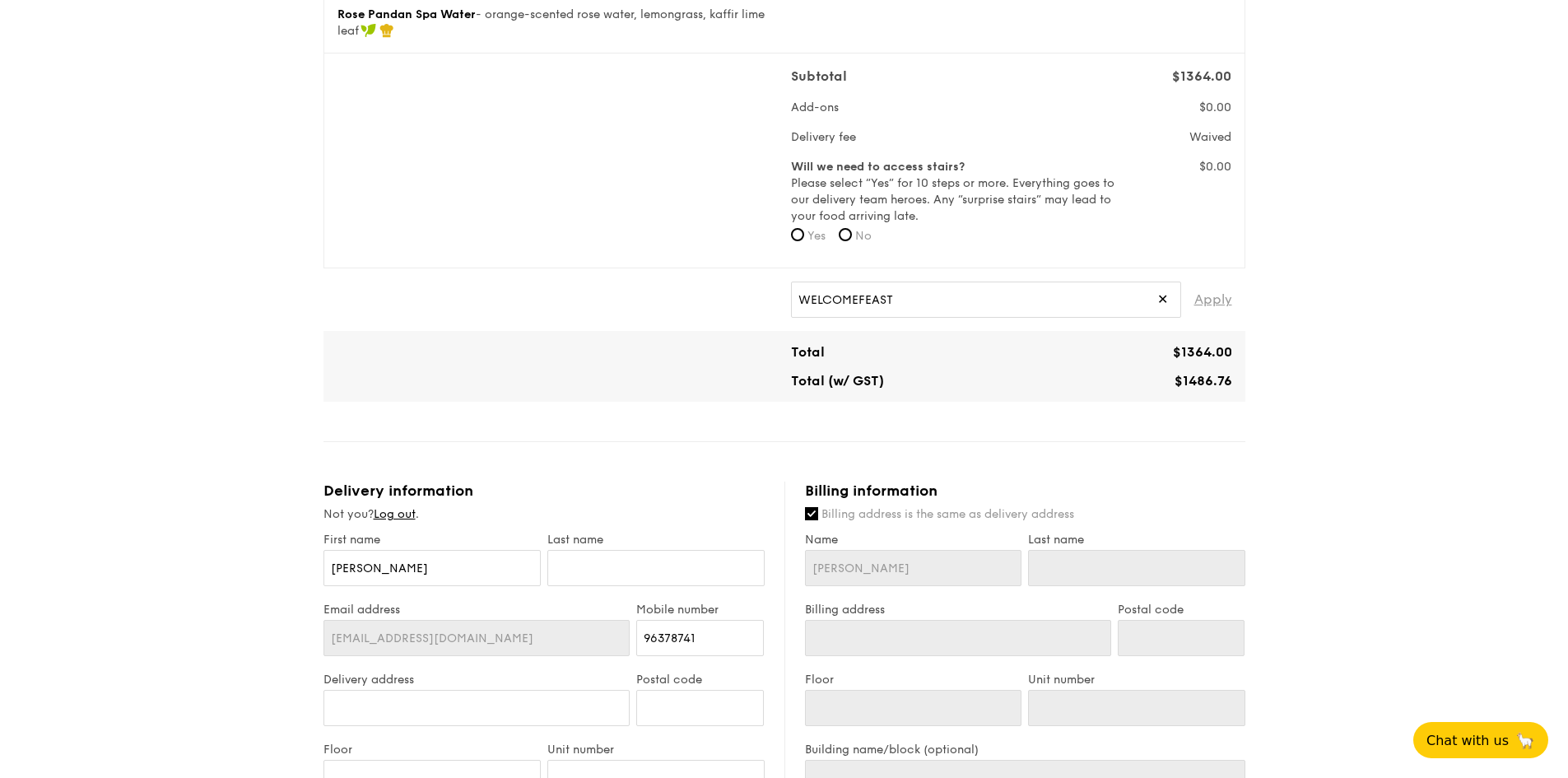
click at [1200, 297] on span "Apply" at bounding box center [1212, 299] width 38 height 37
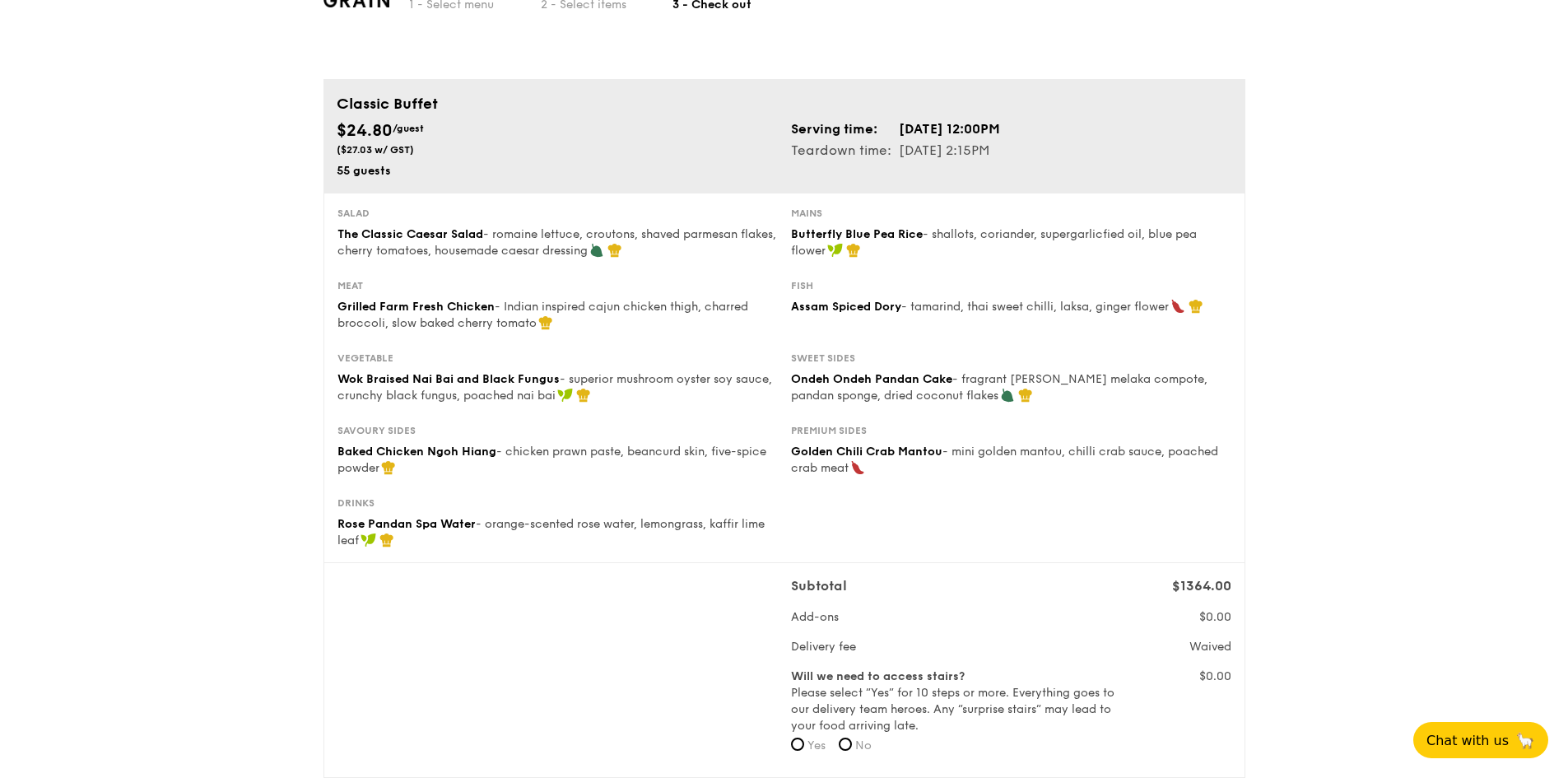
scroll to position [0, 0]
